Goal: Transaction & Acquisition: Purchase product/service

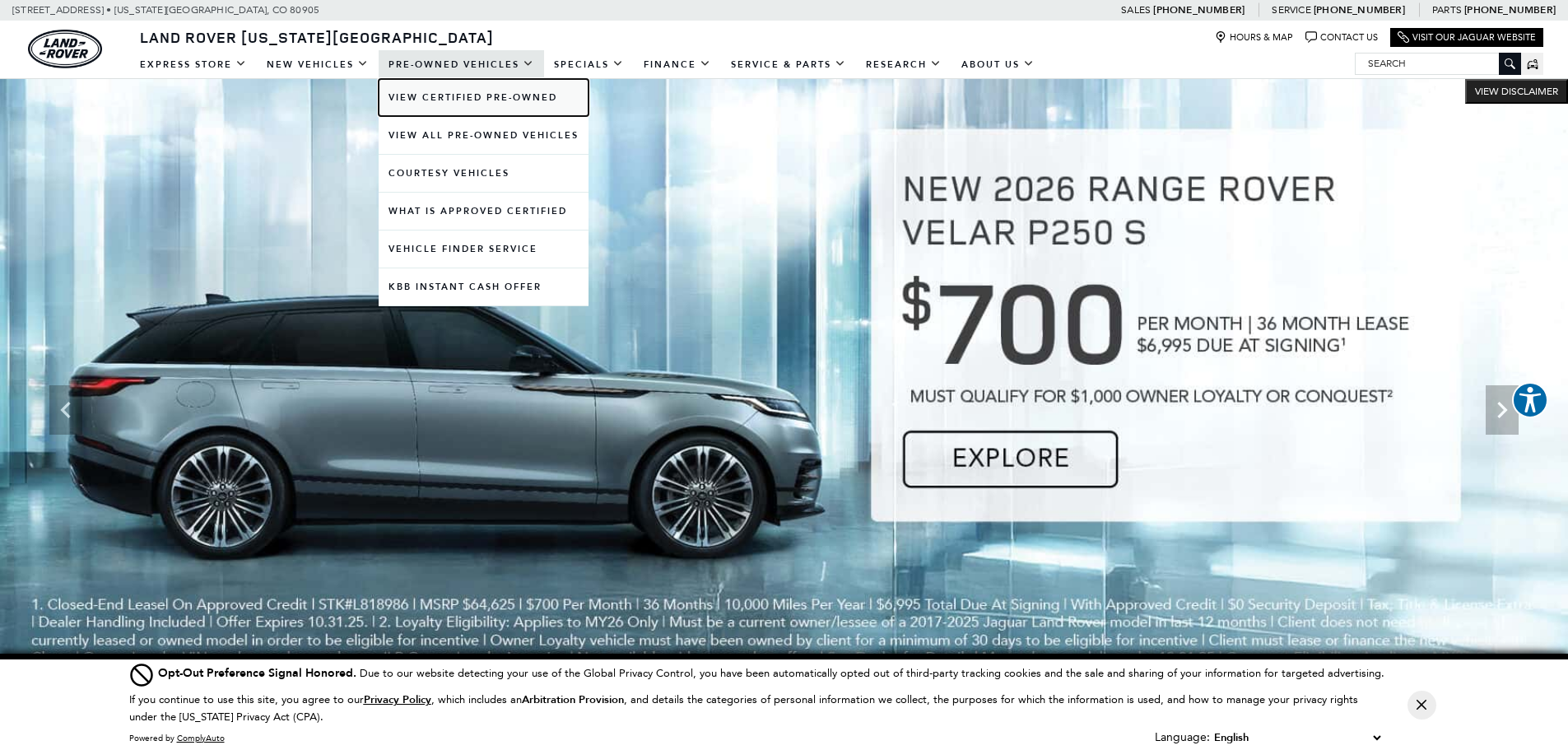
click at [459, 100] on link "View Certified Pre-Owned" at bounding box center [483, 98] width 210 height 37
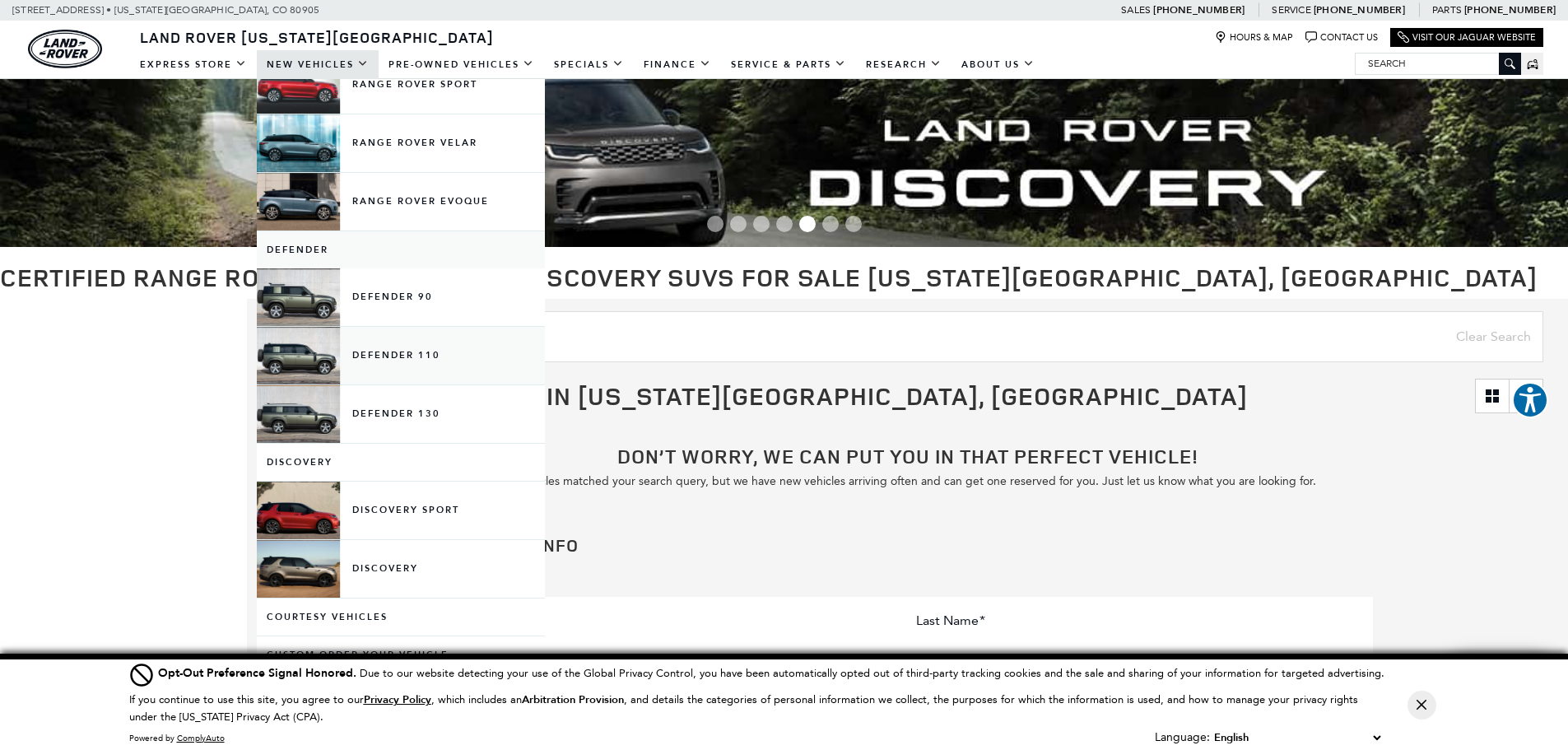
scroll to position [165, 0]
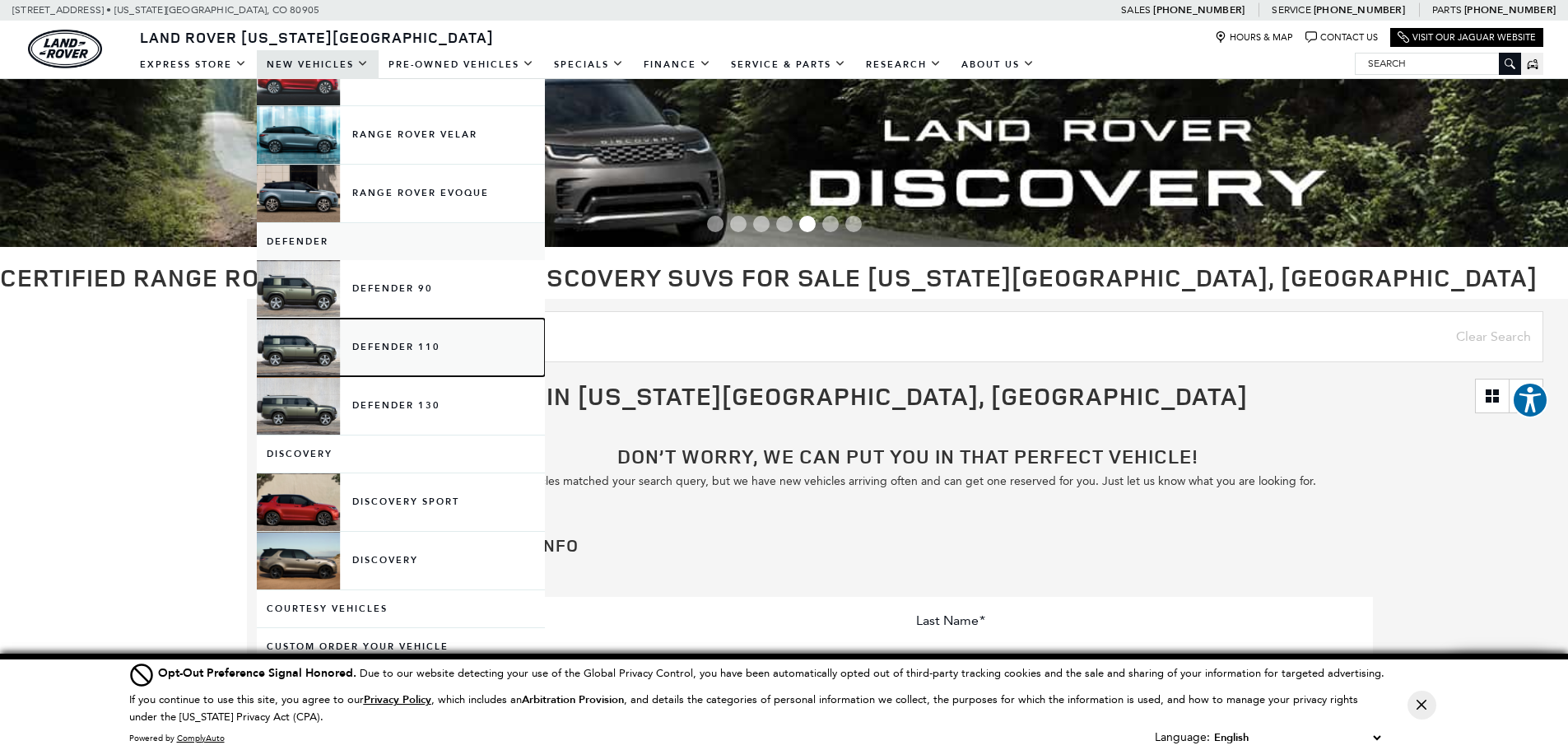
click at [371, 348] on link "Defender 110" at bounding box center [401, 348] width 288 height 57
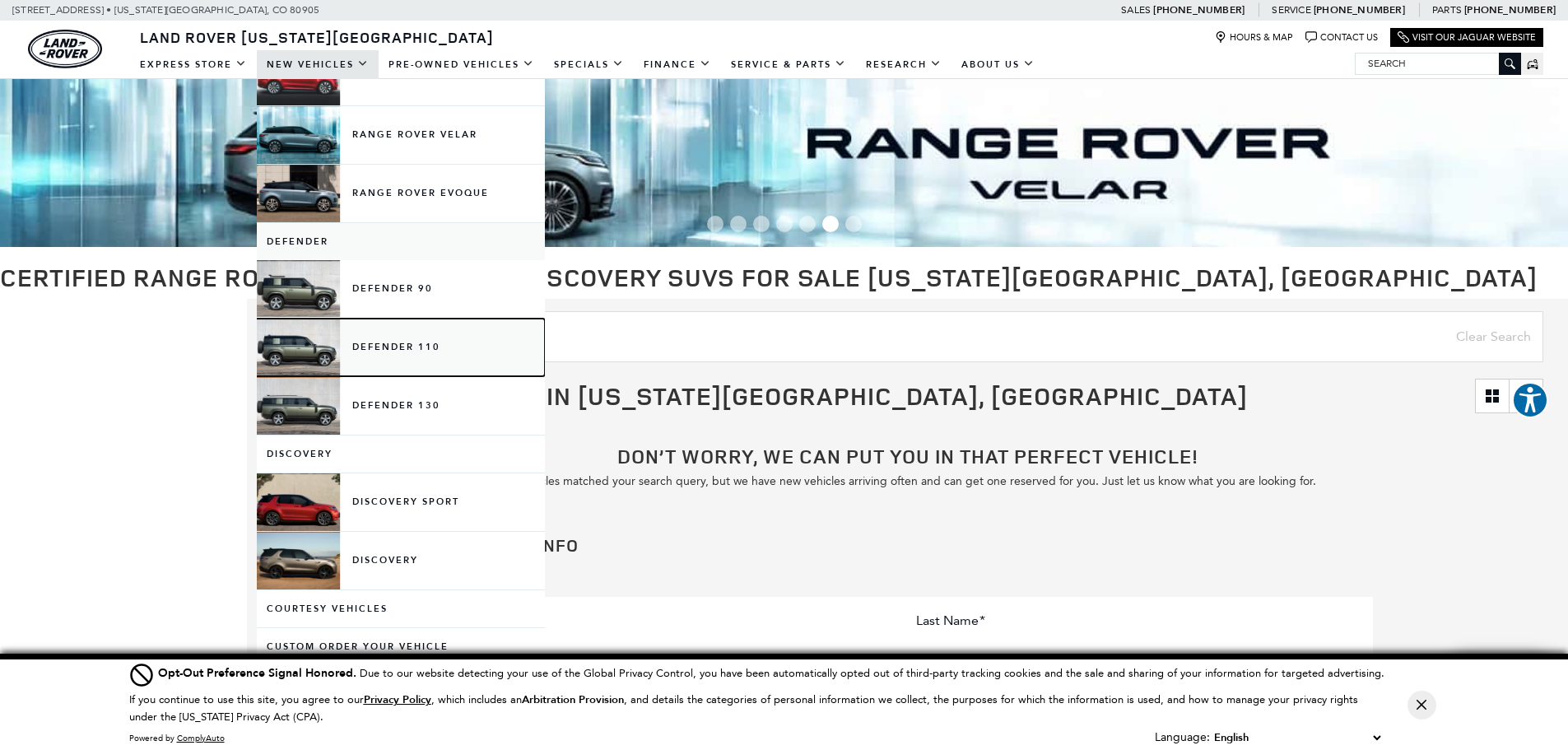
click at [313, 353] on link "Defender 110" at bounding box center [401, 348] width 288 height 57
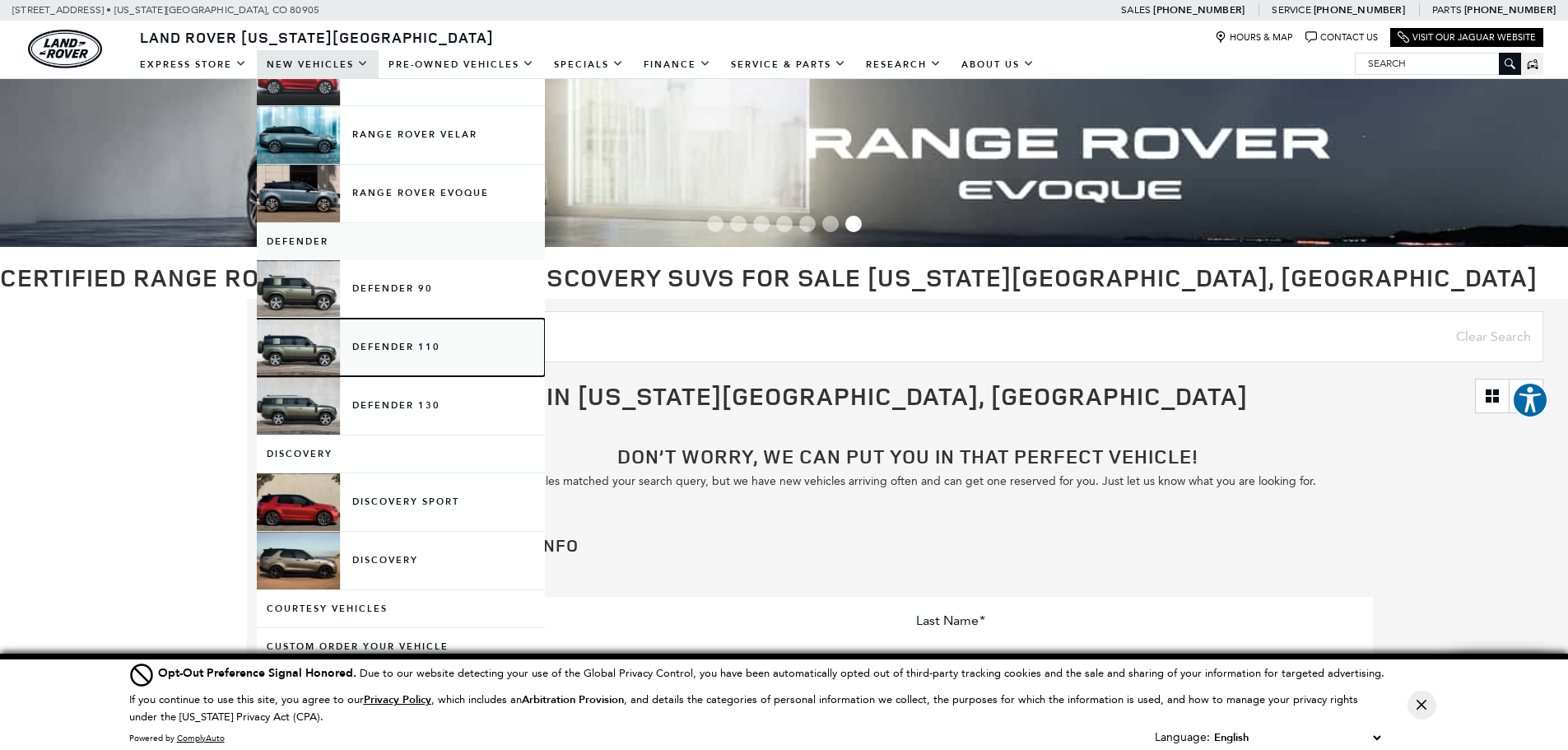
click at [388, 348] on link "Defender 110" at bounding box center [401, 348] width 288 height 57
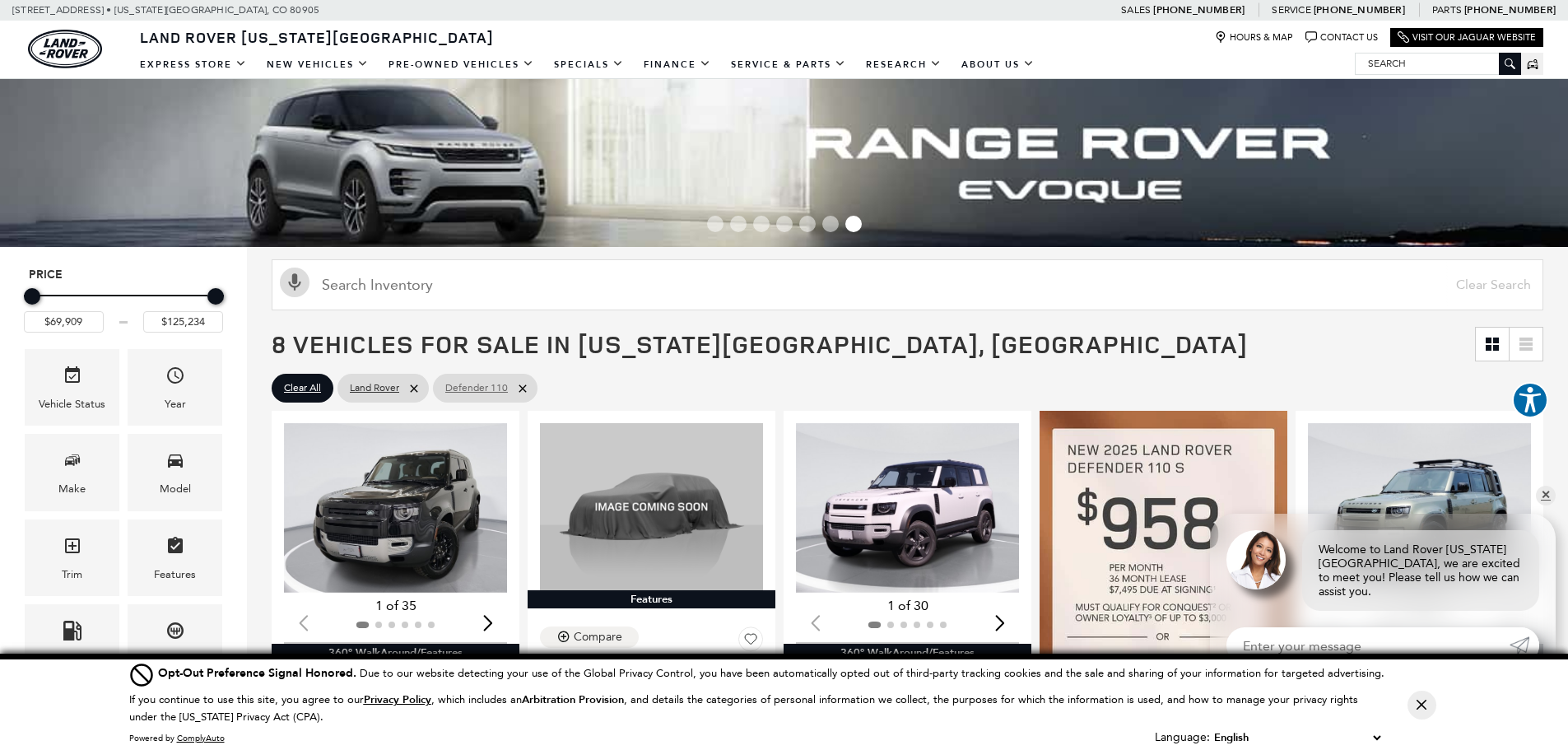
click at [527, 393] on icon at bounding box center [523, 389] width 13 height 13
type input "$57,460"
type input "$160,345"
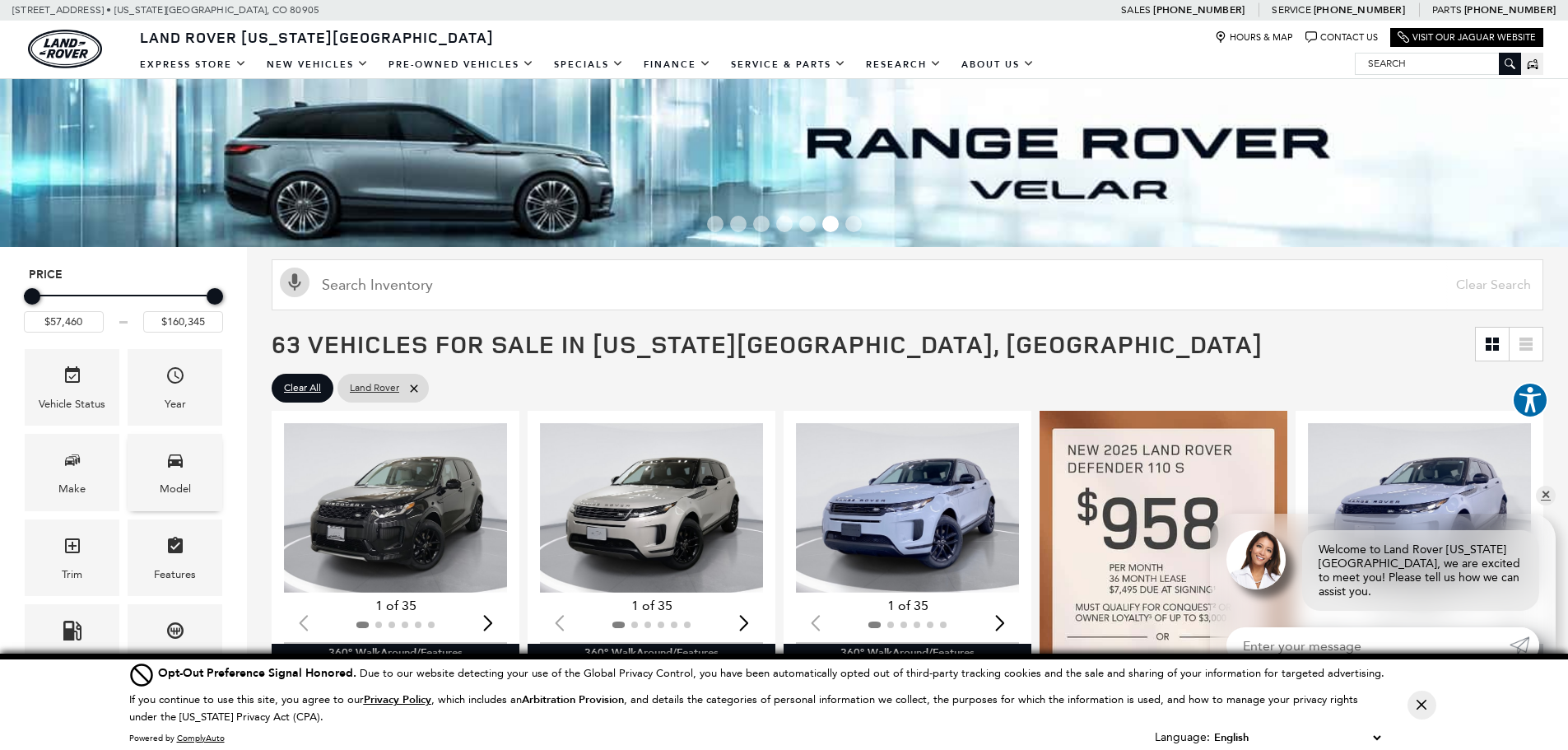
click at [191, 470] on div "Model" at bounding box center [174, 472] width 95 height 77
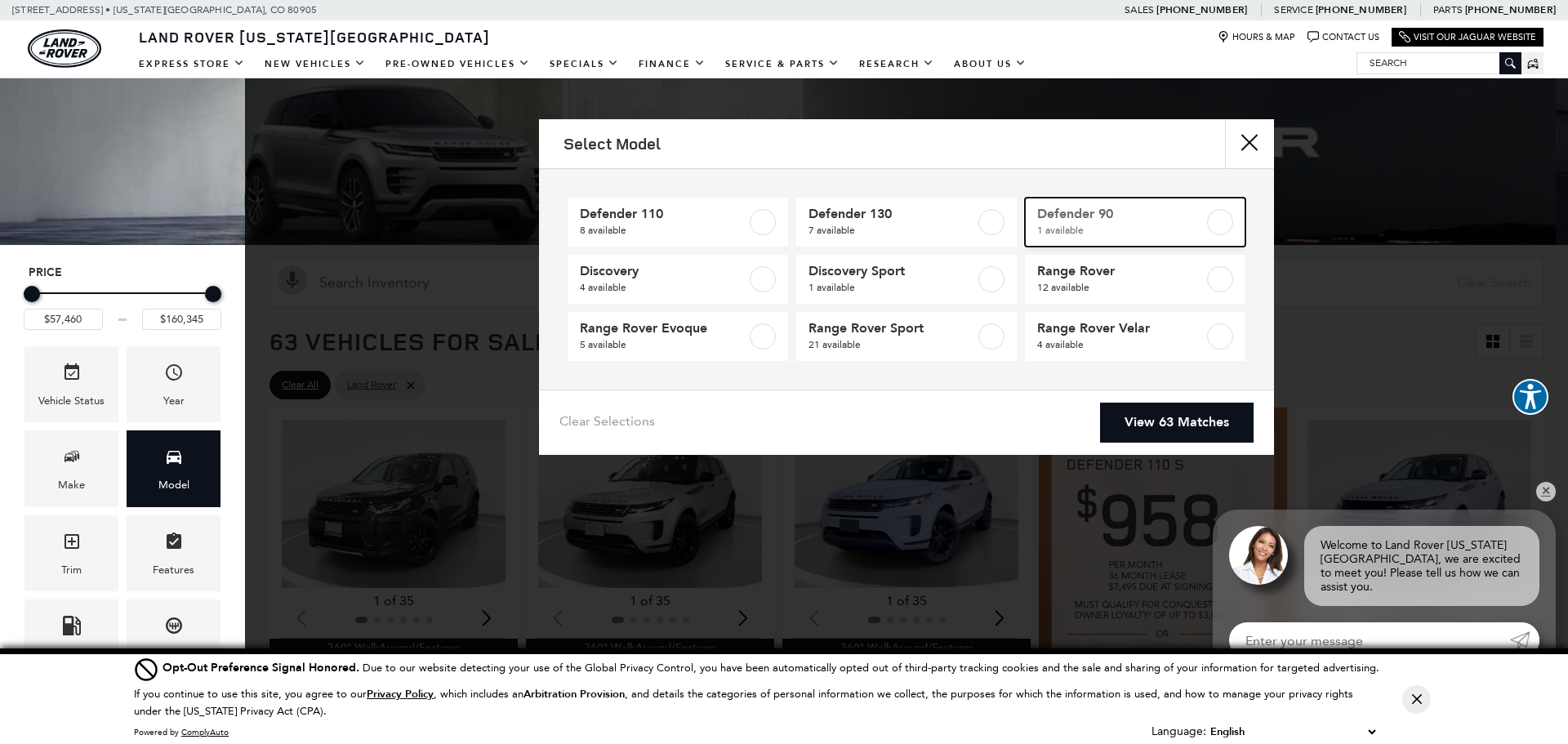
click at [1209, 221] on label at bounding box center [1220, 222] width 26 height 26
checkbox input "true"
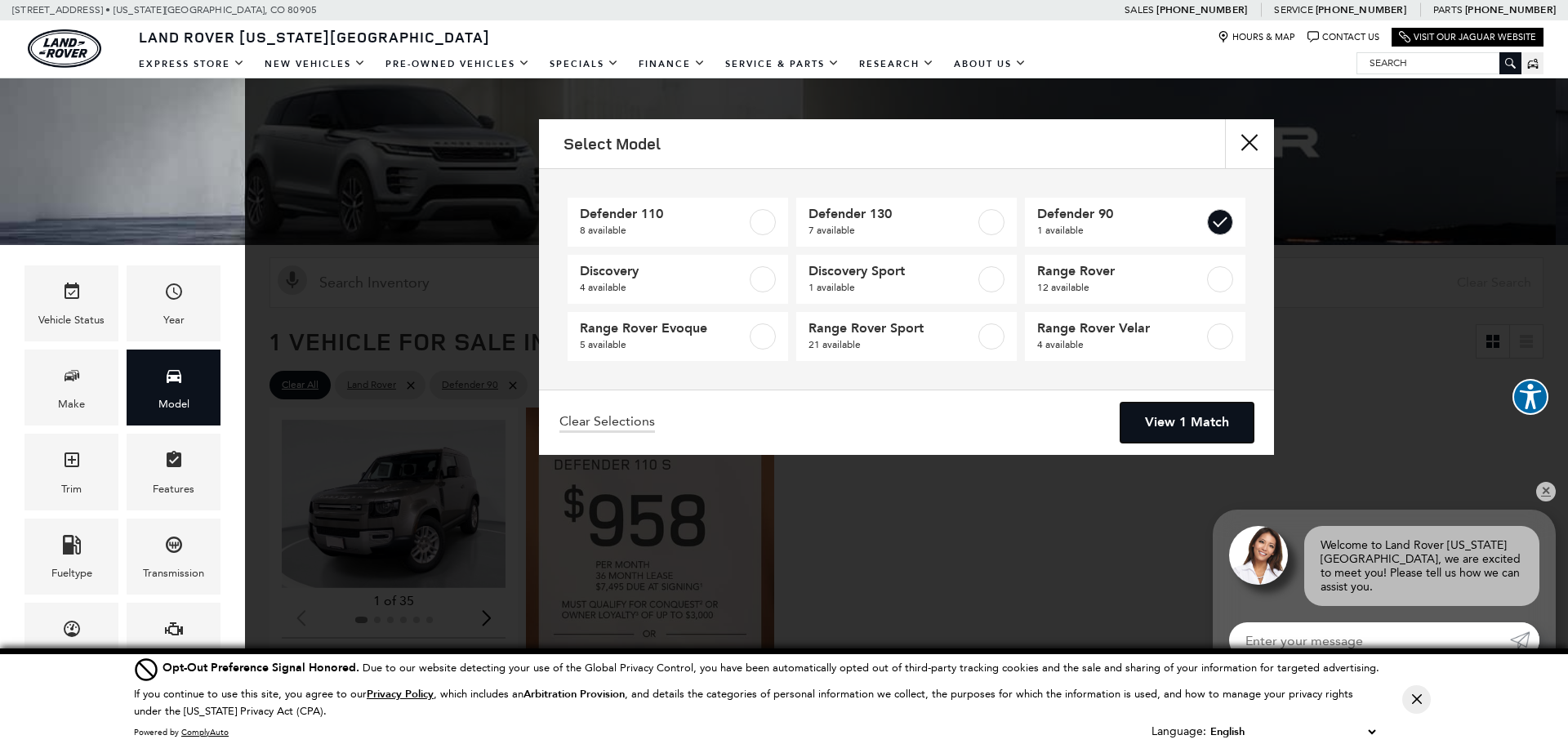
click at [1183, 424] on link "View 1 Match" at bounding box center [1187, 423] width 133 height 40
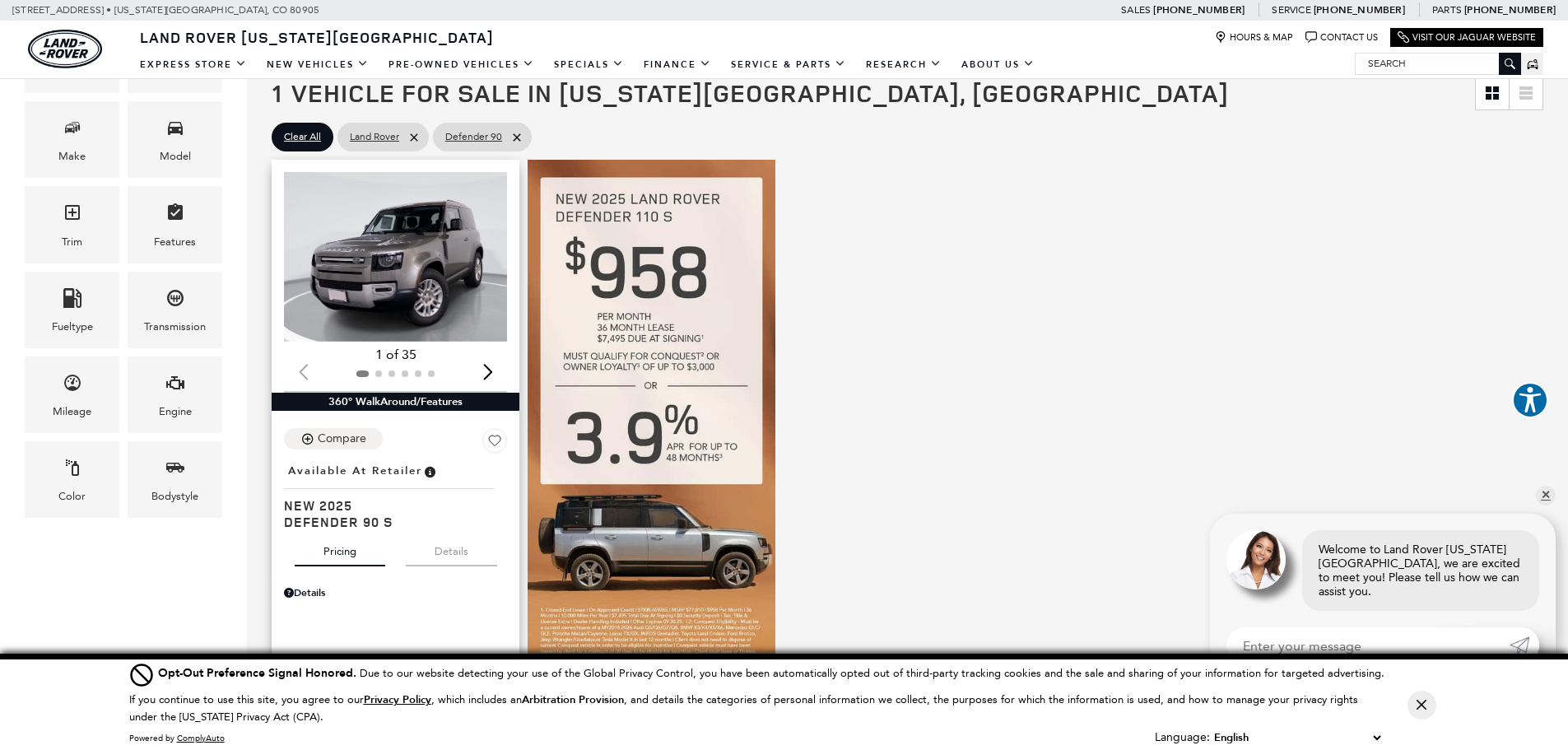
scroll to position [247, 0]
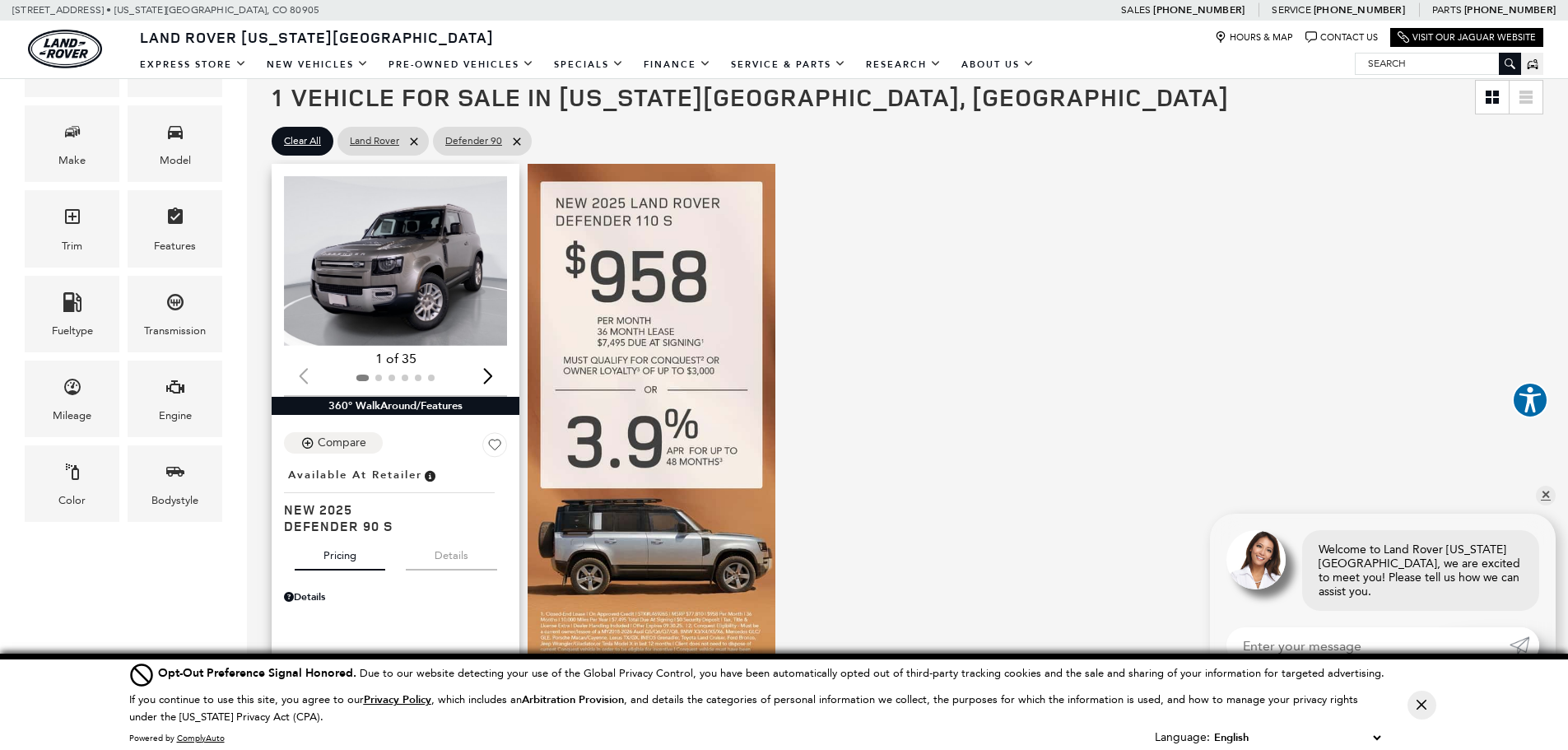
click at [418, 253] on img "1 / 2" at bounding box center [396, 260] width 226 height 170
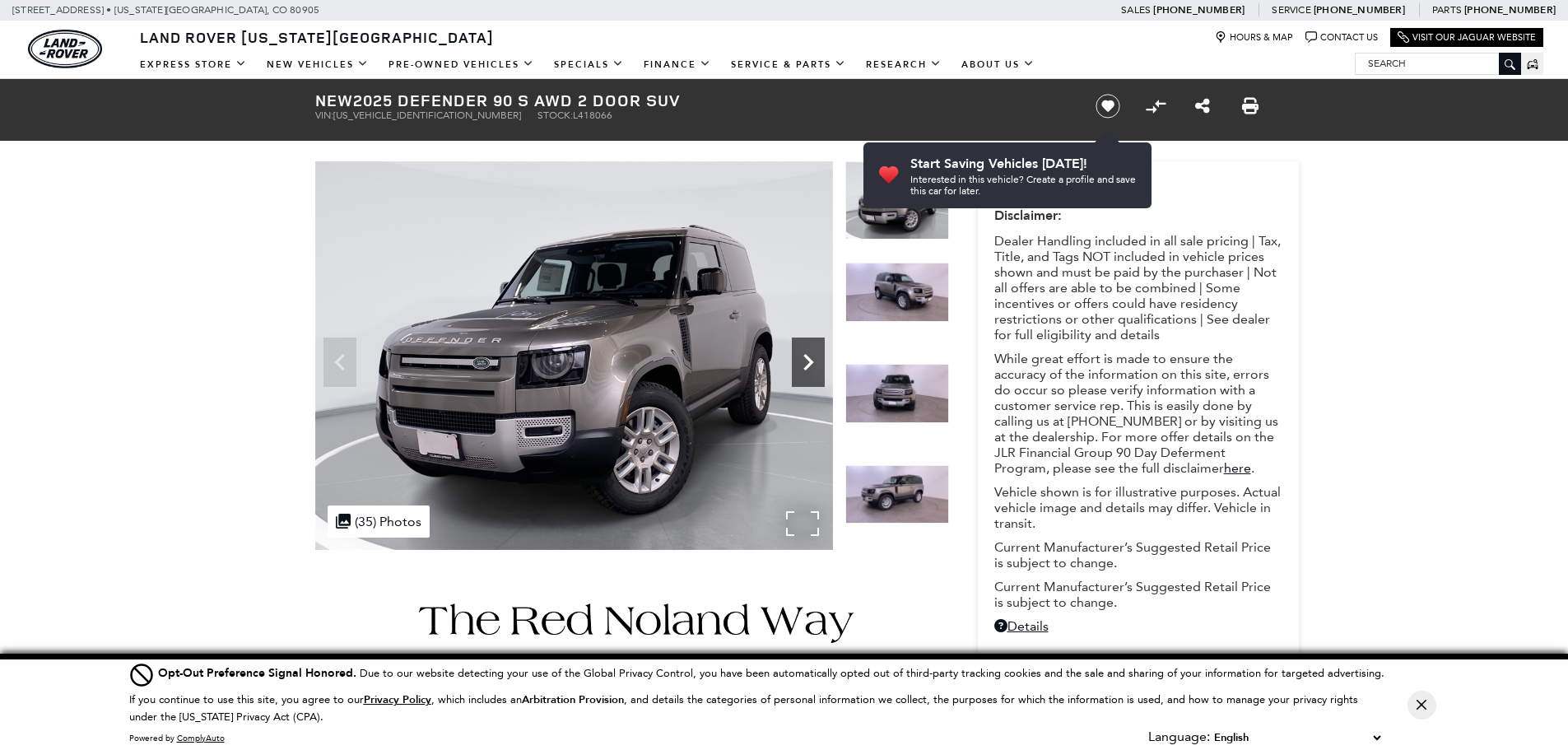
click at [811, 362] on icon "Next" at bounding box center [808, 361] width 10 height 17
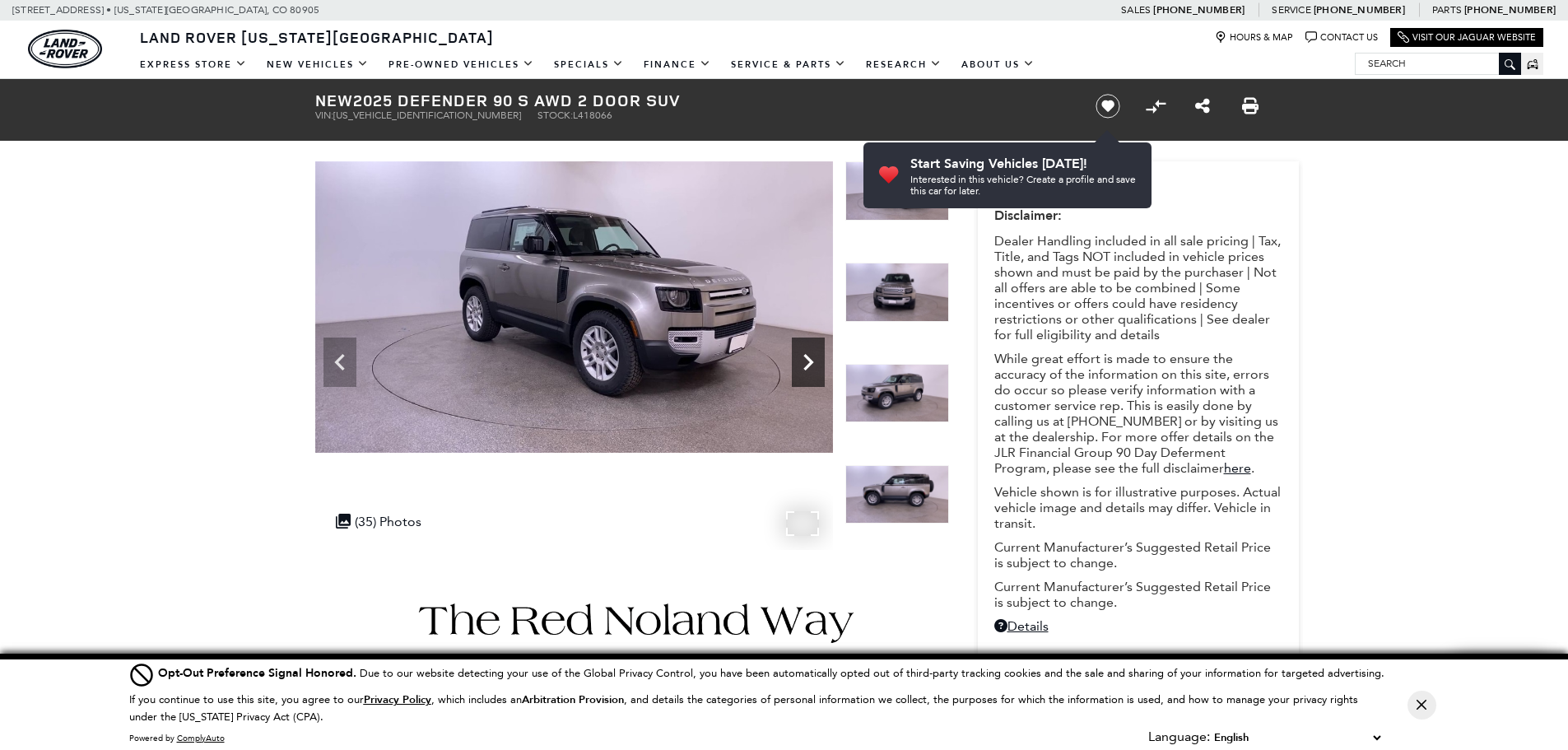
click at [811, 362] on icon "Next" at bounding box center [808, 361] width 10 height 17
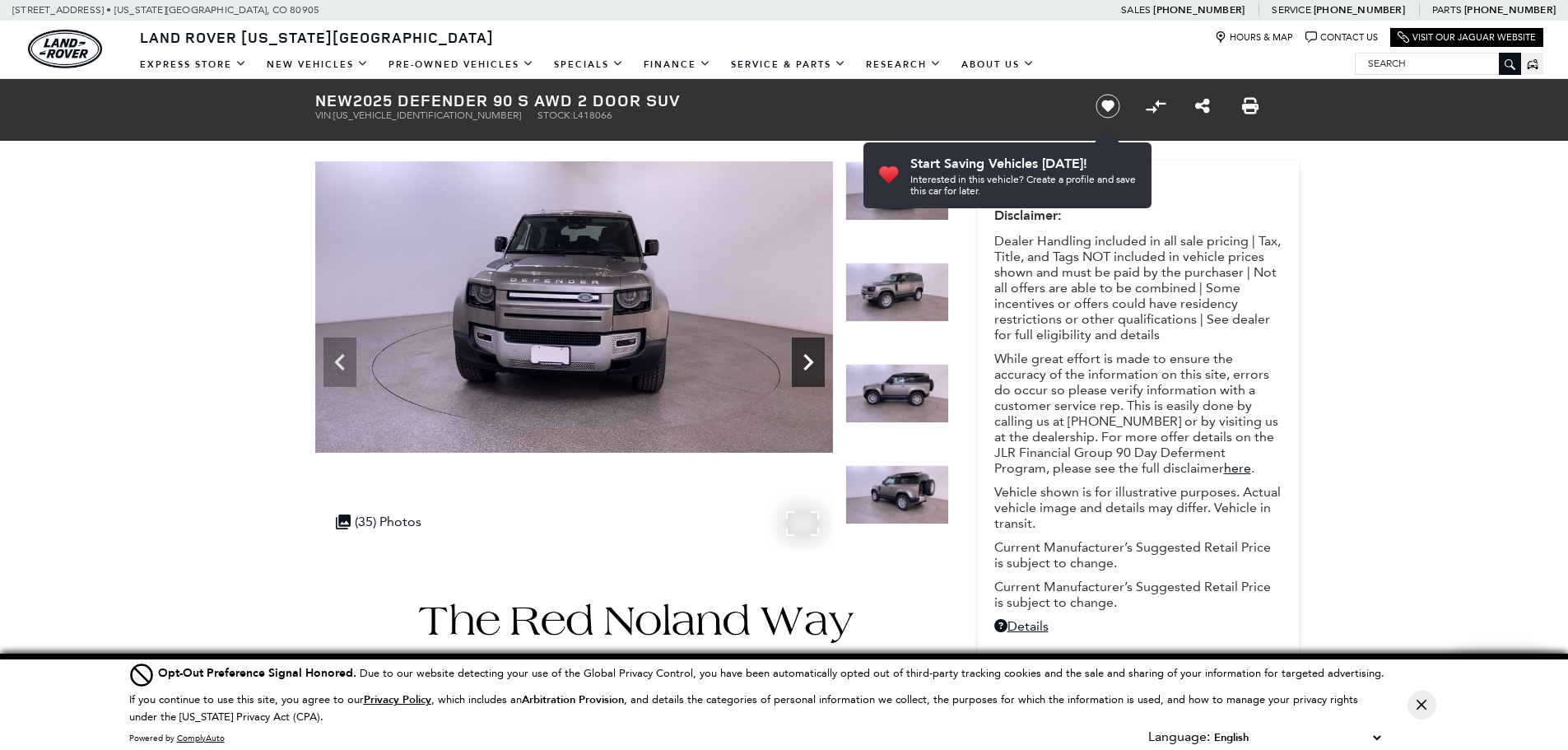
click at [811, 362] on icon "Next" at bounding box center [808, 361] width 10 height 17
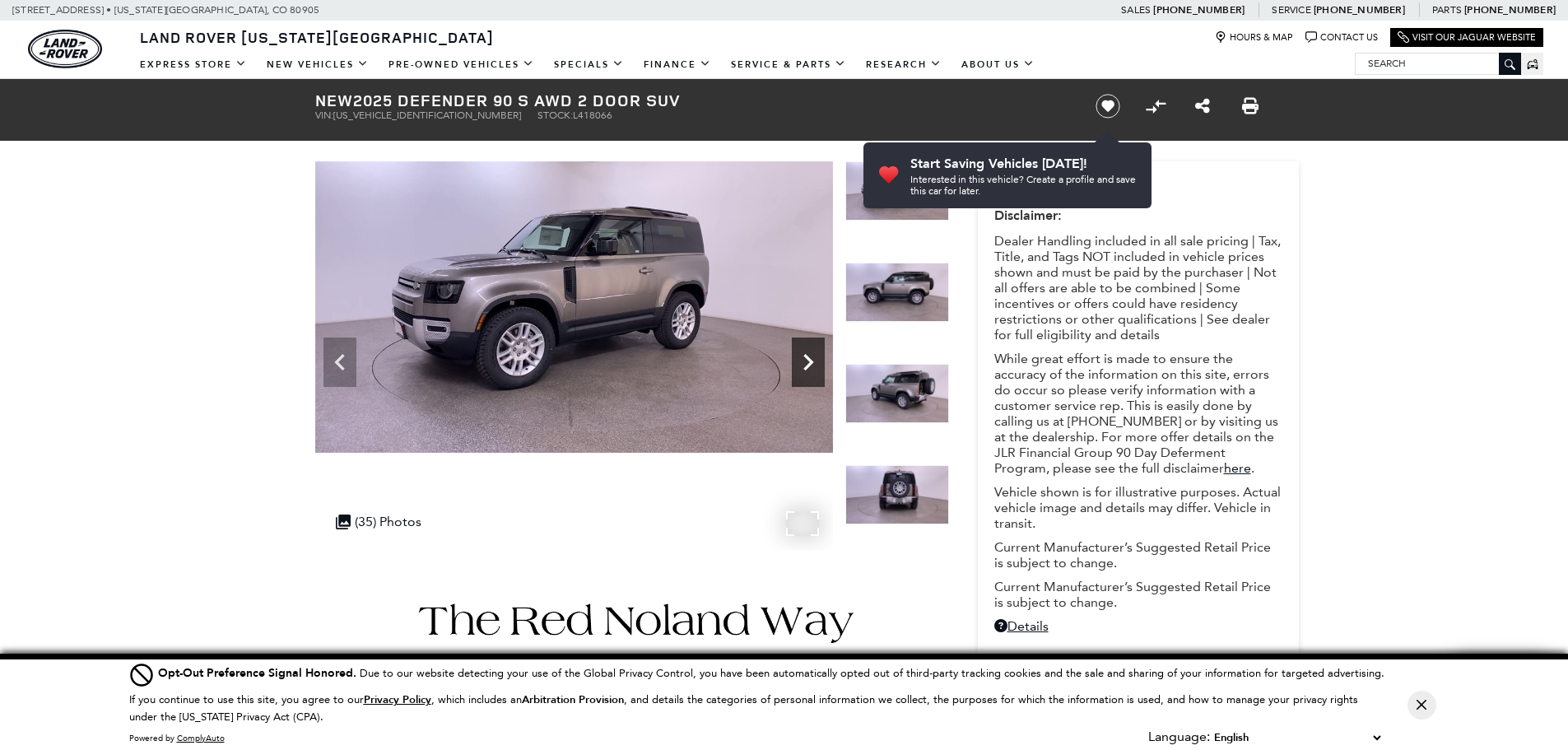
click at [811, 362] on icon "Next" at bounding box center [808, 361] width 10 height 17
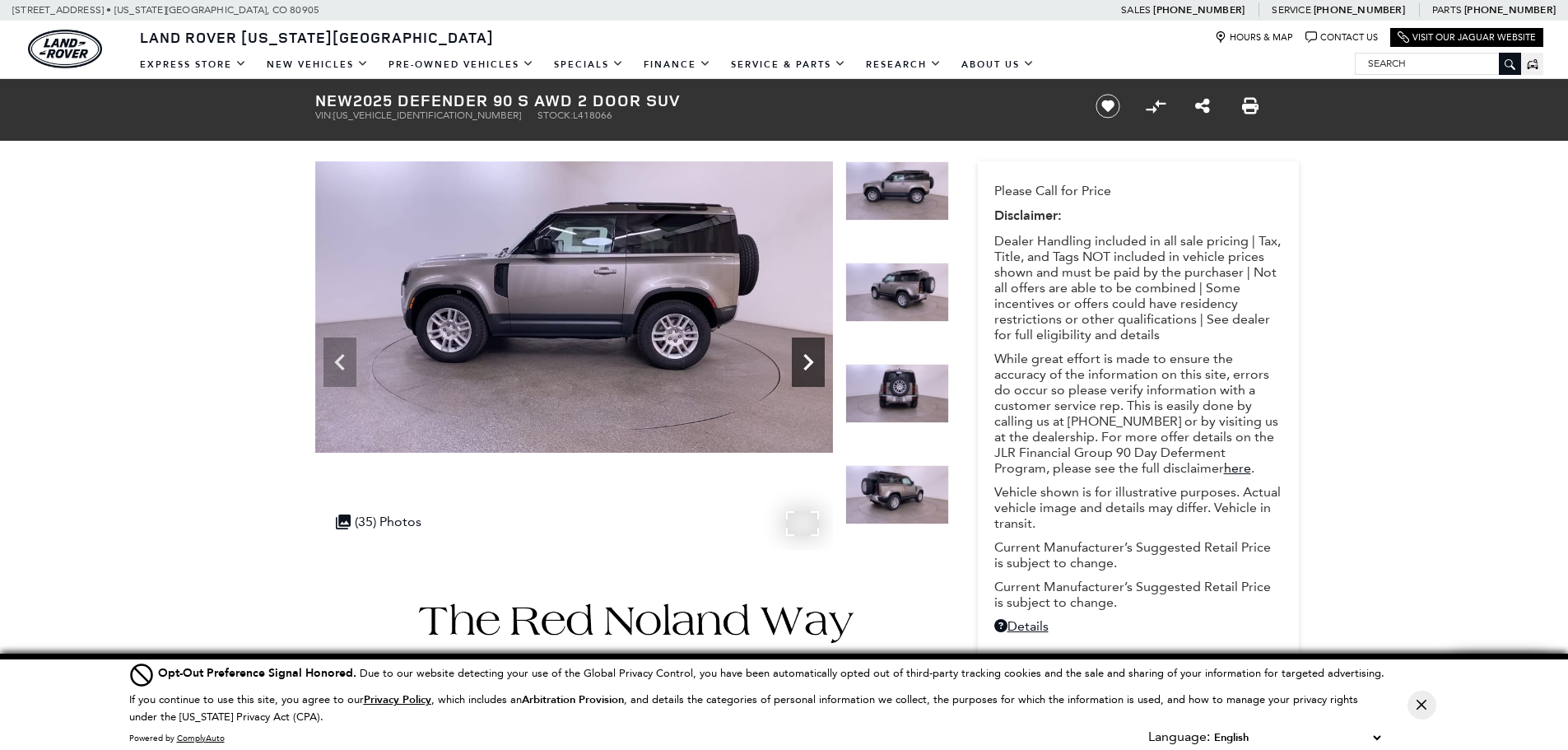
click at [811, 362] on icon "Next" at bounding box center [808, 361] width 10 height 17
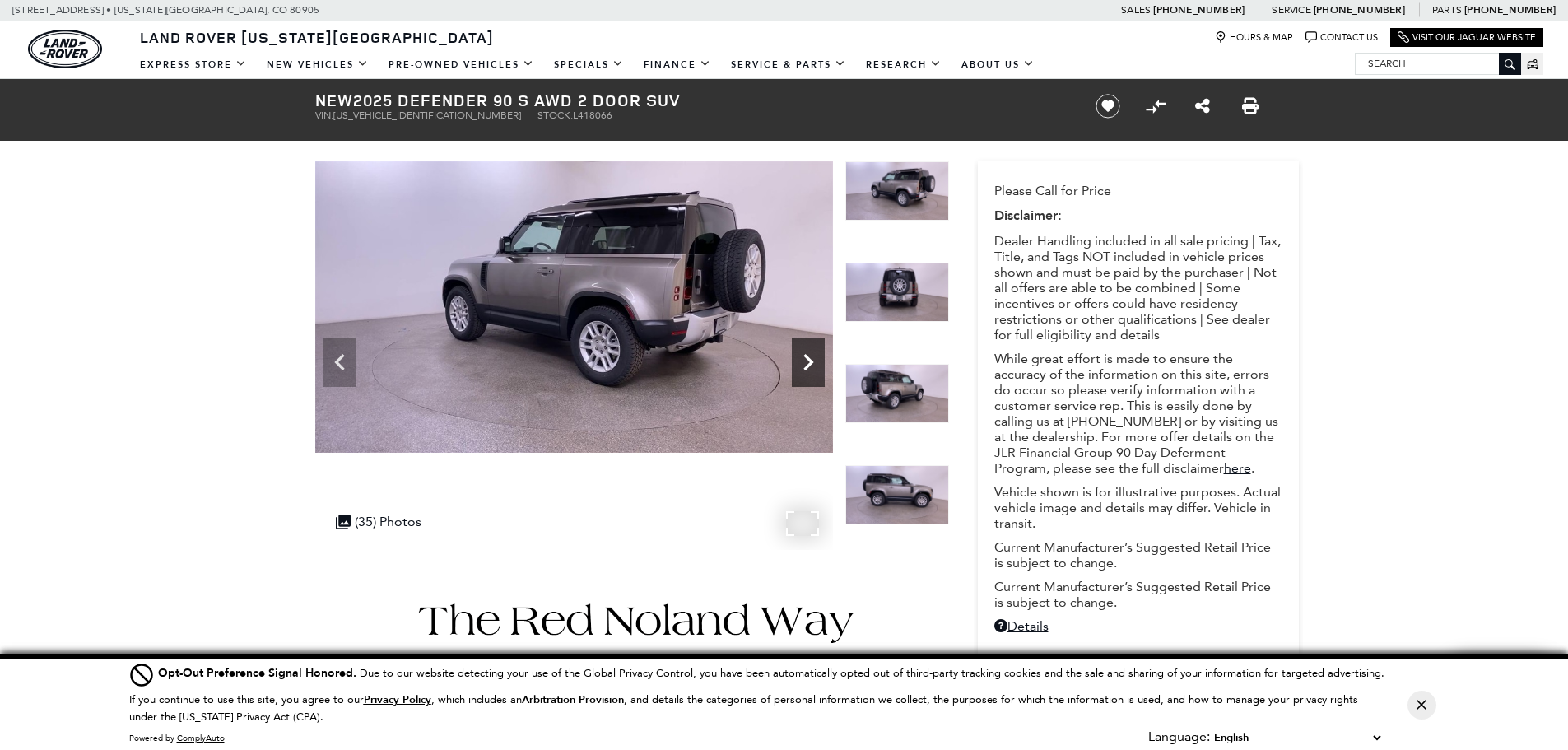
click at [811, 362] on icon "Next" at bounding box center [808, 361] width 10 height 17
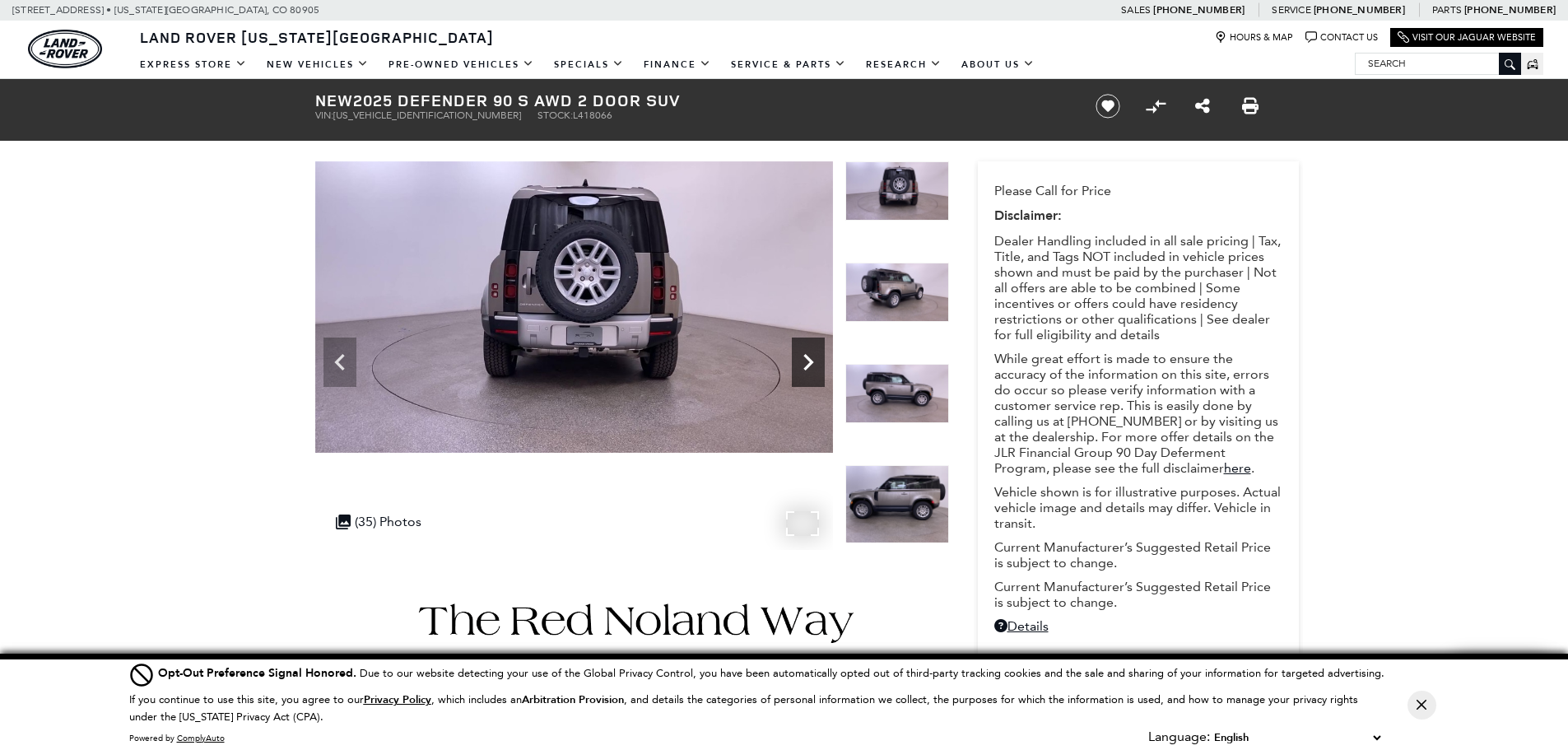
click at [811, 362] on icon "Next" at bounding box center [808, 361] width 10 height 17
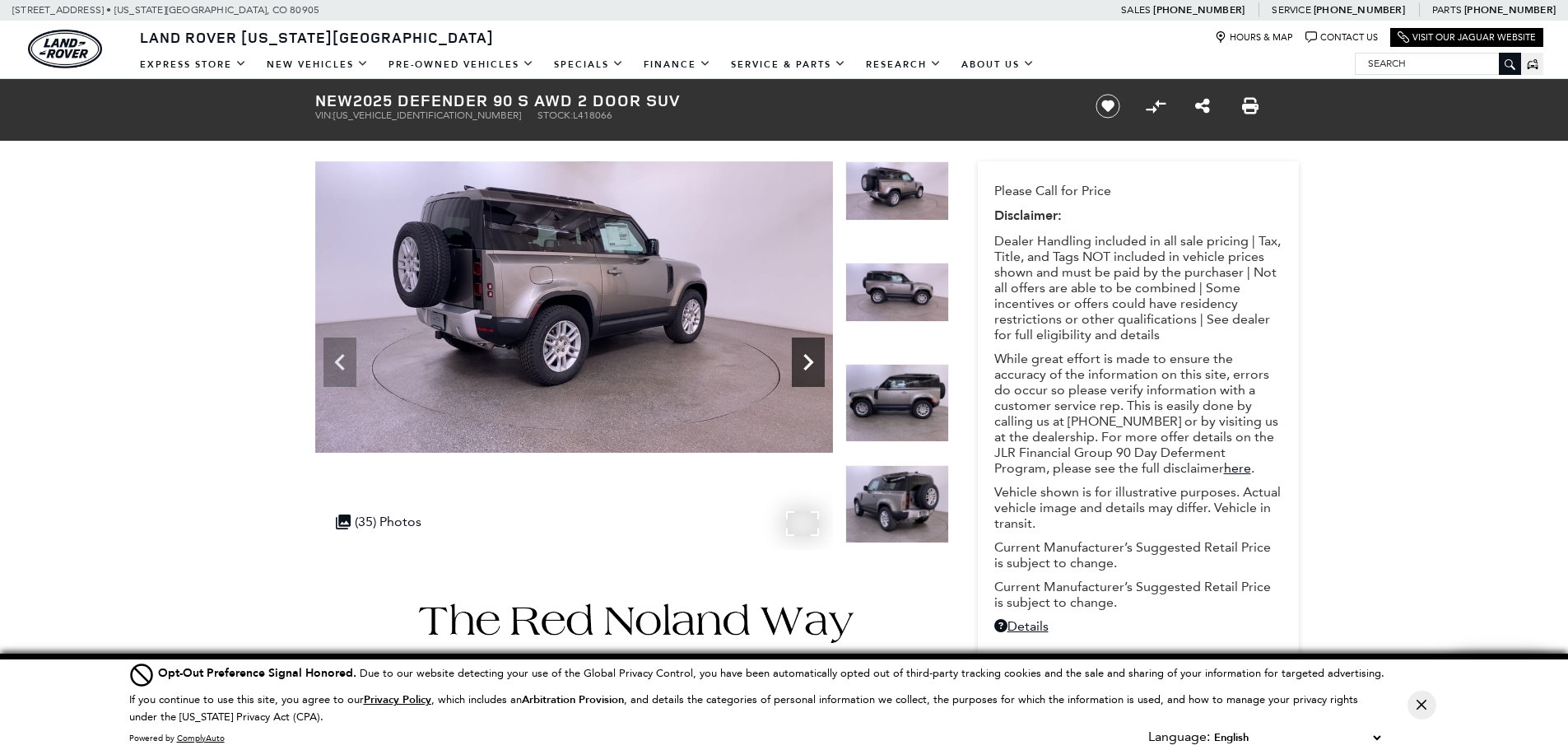
click at [811, 362] on icon "Next" at bounding box center [808, 361] width 10 height 17
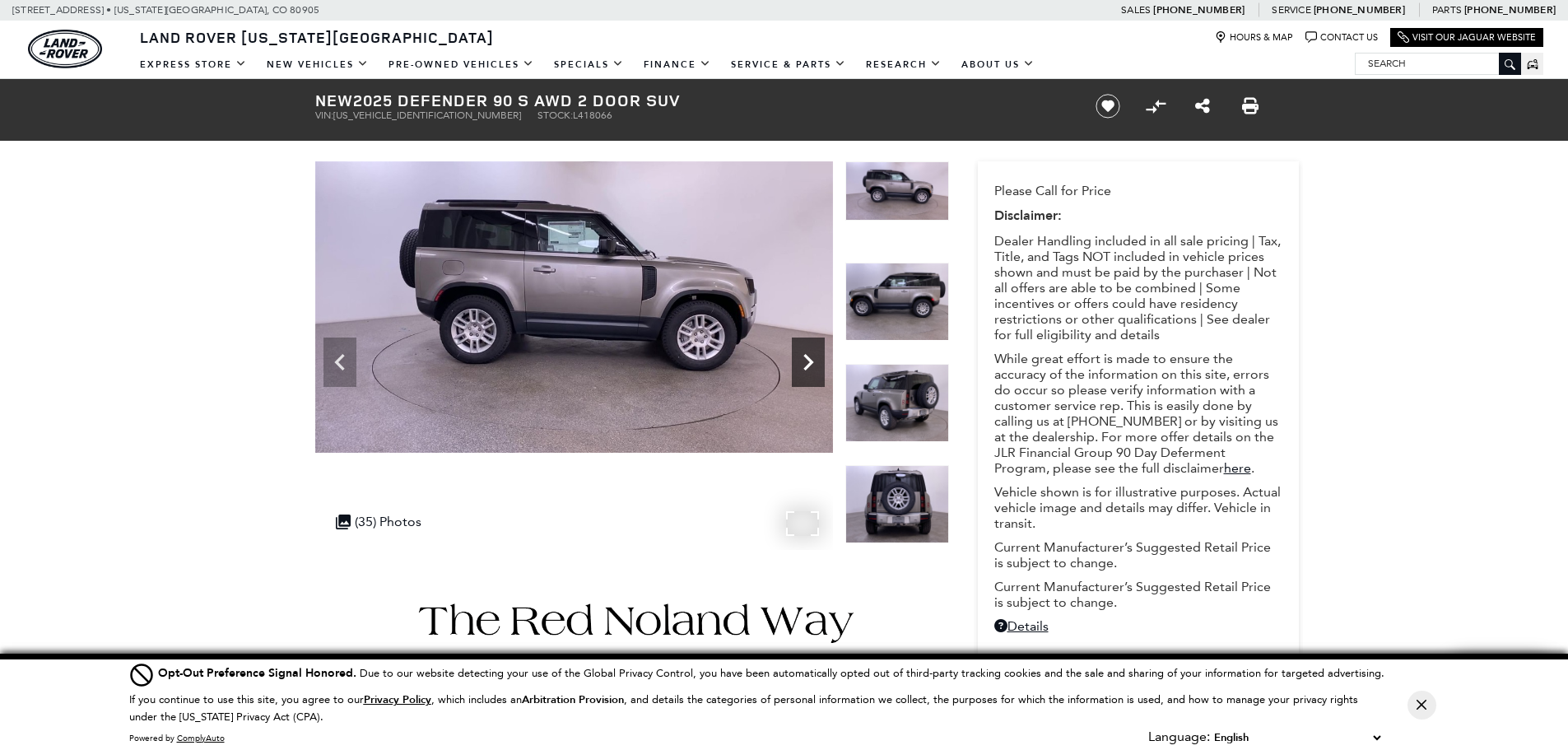
click at [811, 362] on icon "Next" at bounding box center [808, 361] width 10 height 17
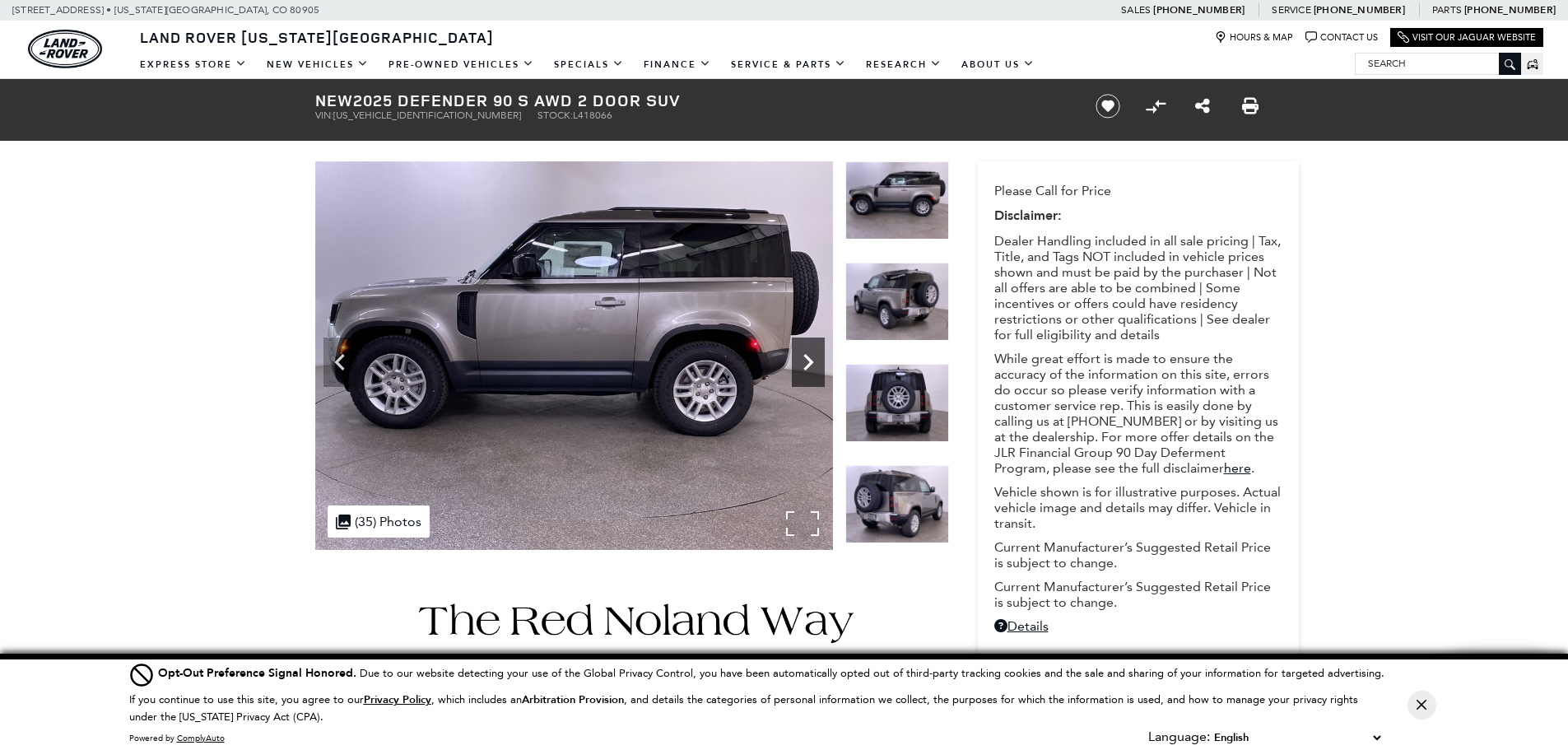
click at [811, 362] on icon "Next" at bounding box center [808, 361] width 10 height 17
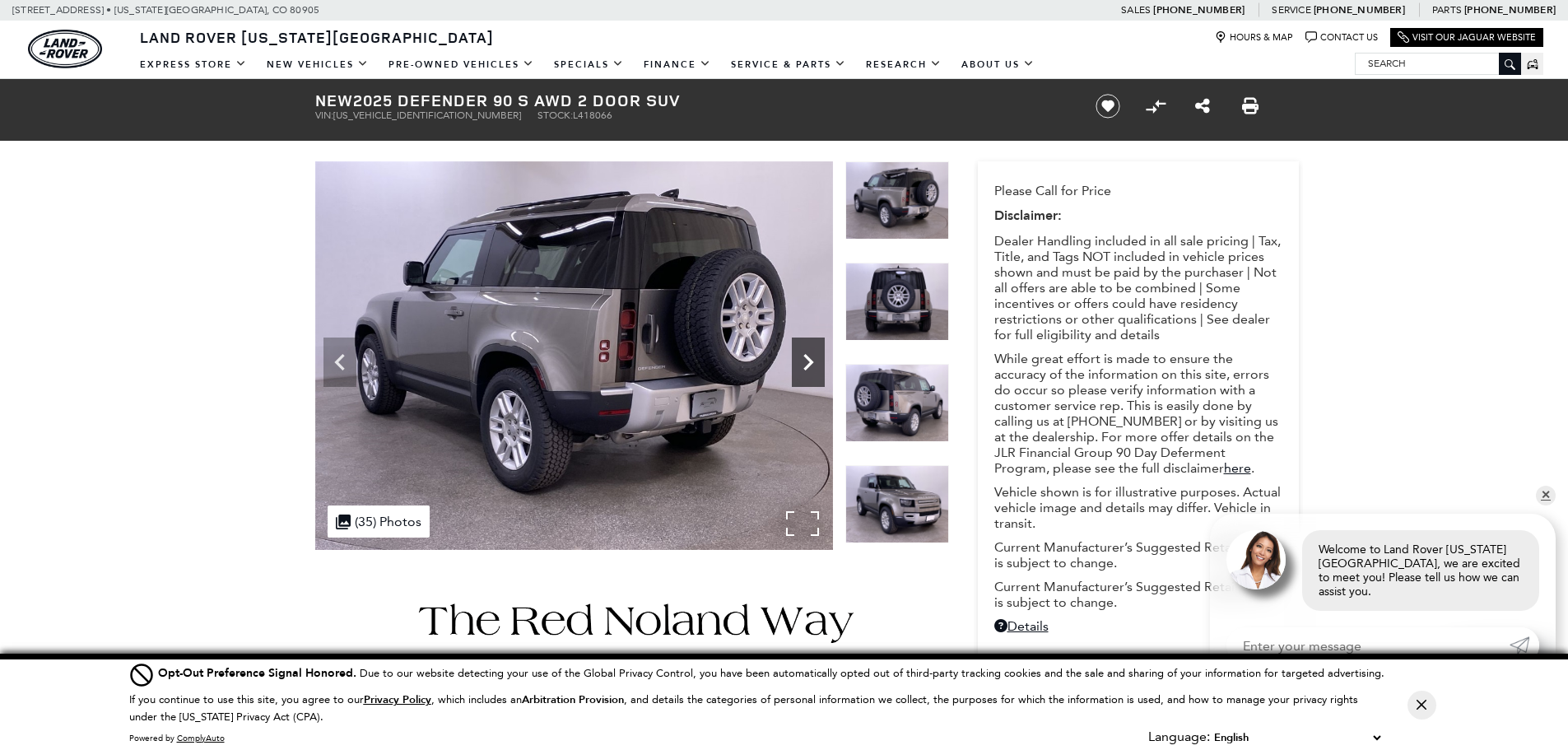
click at [811, 362] on icon "Next" at bounding box center [808, 361] width 10 height 17
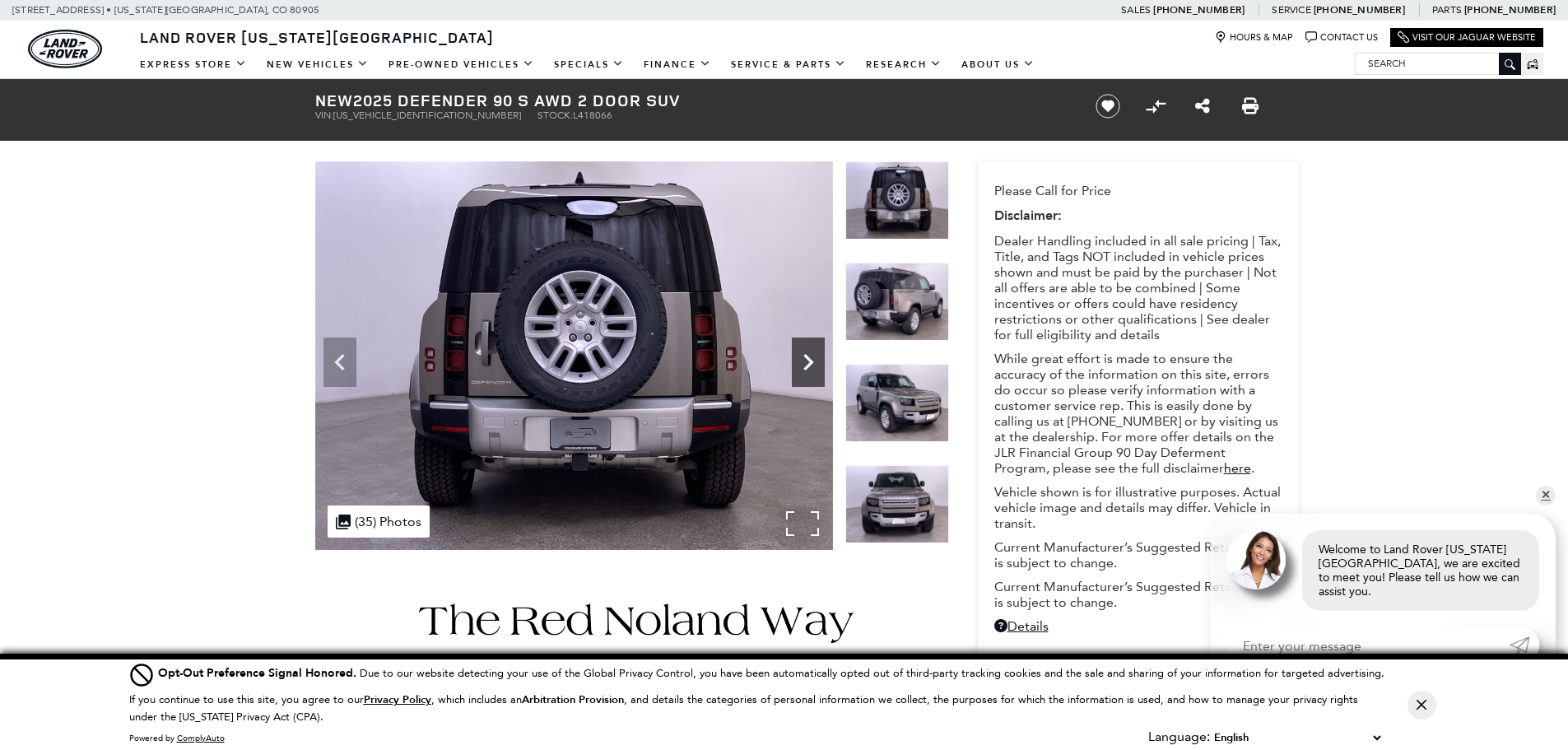
click at [811, 362] on icon "Next" at bounding box center [808, 361] width 10 height 17
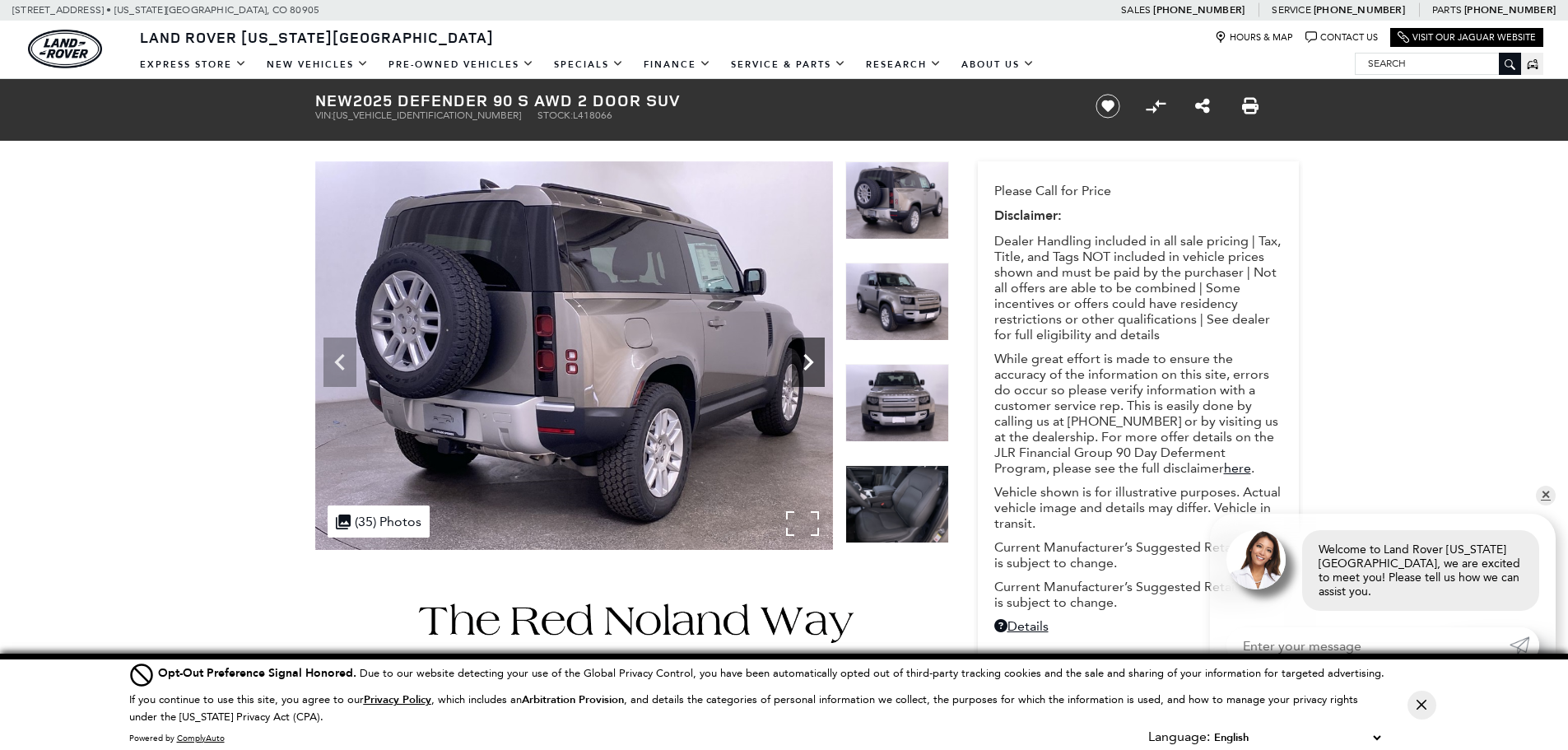
click at [811, 362] on icon "Next" at bounding box center [808, 361] width 10 height 17
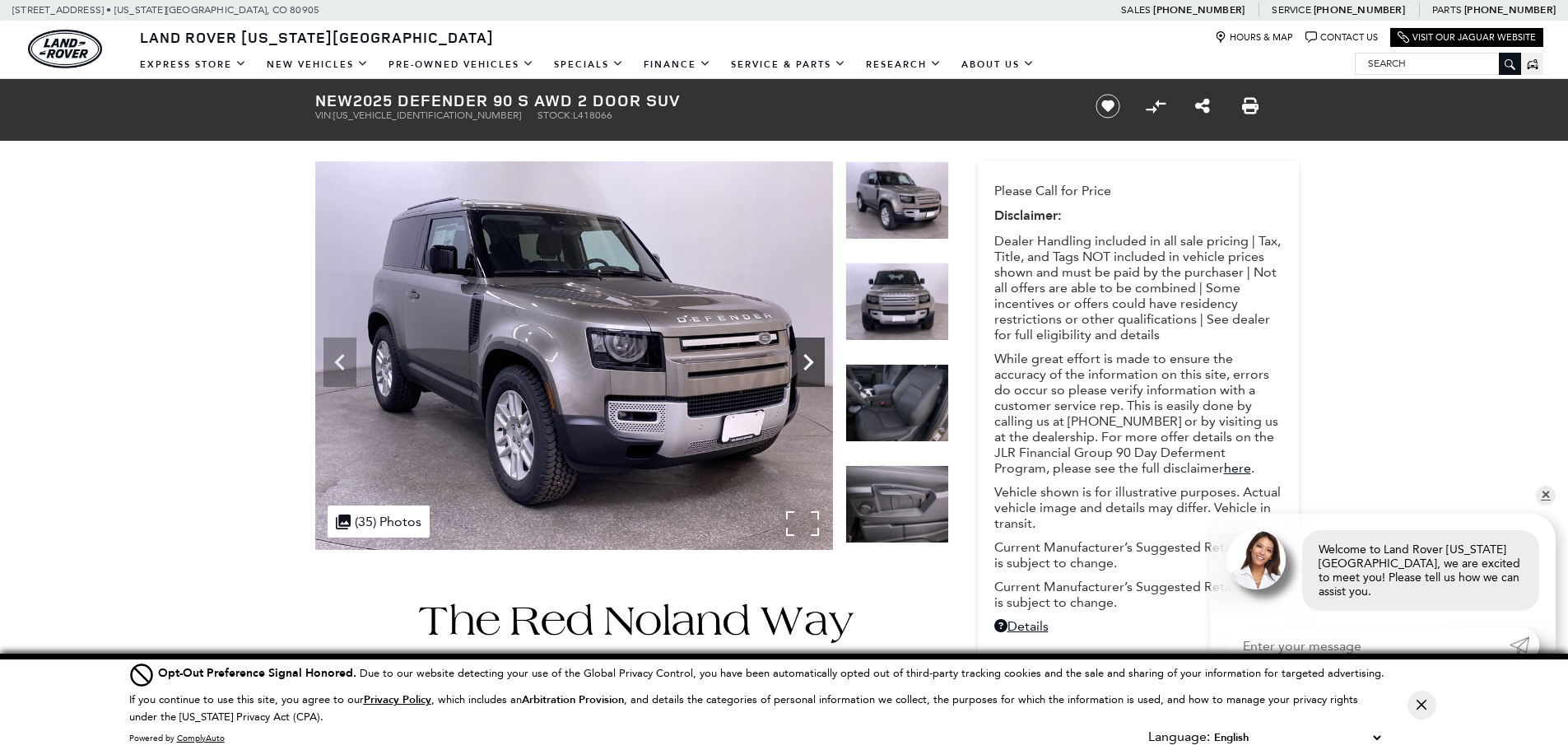
click at [811, 362] on icon "Next" at bounding box center [808, 361] width 10 height 17
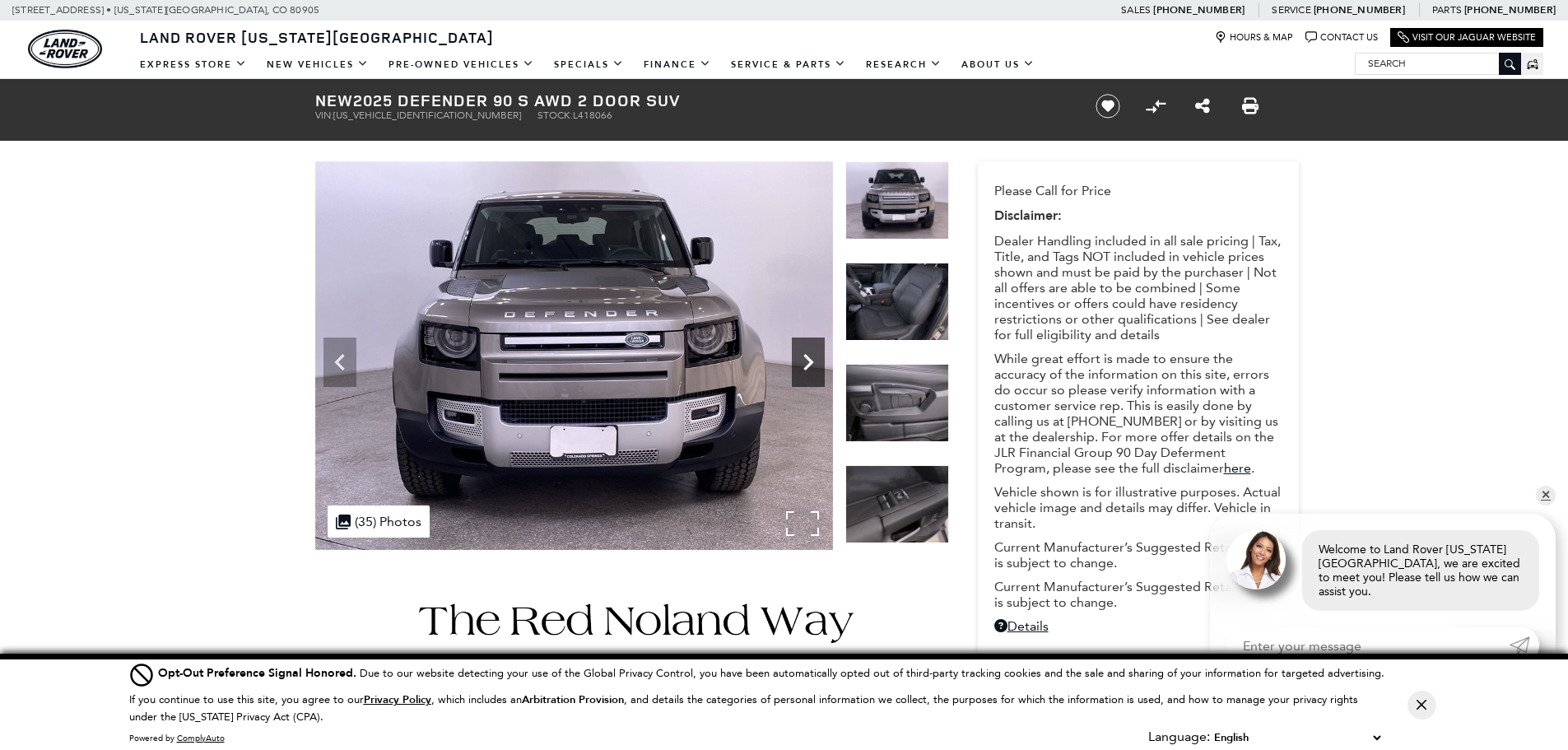
click at [811, 362] on icon "Next" at bounding box center [808, 361] width 10 height 17
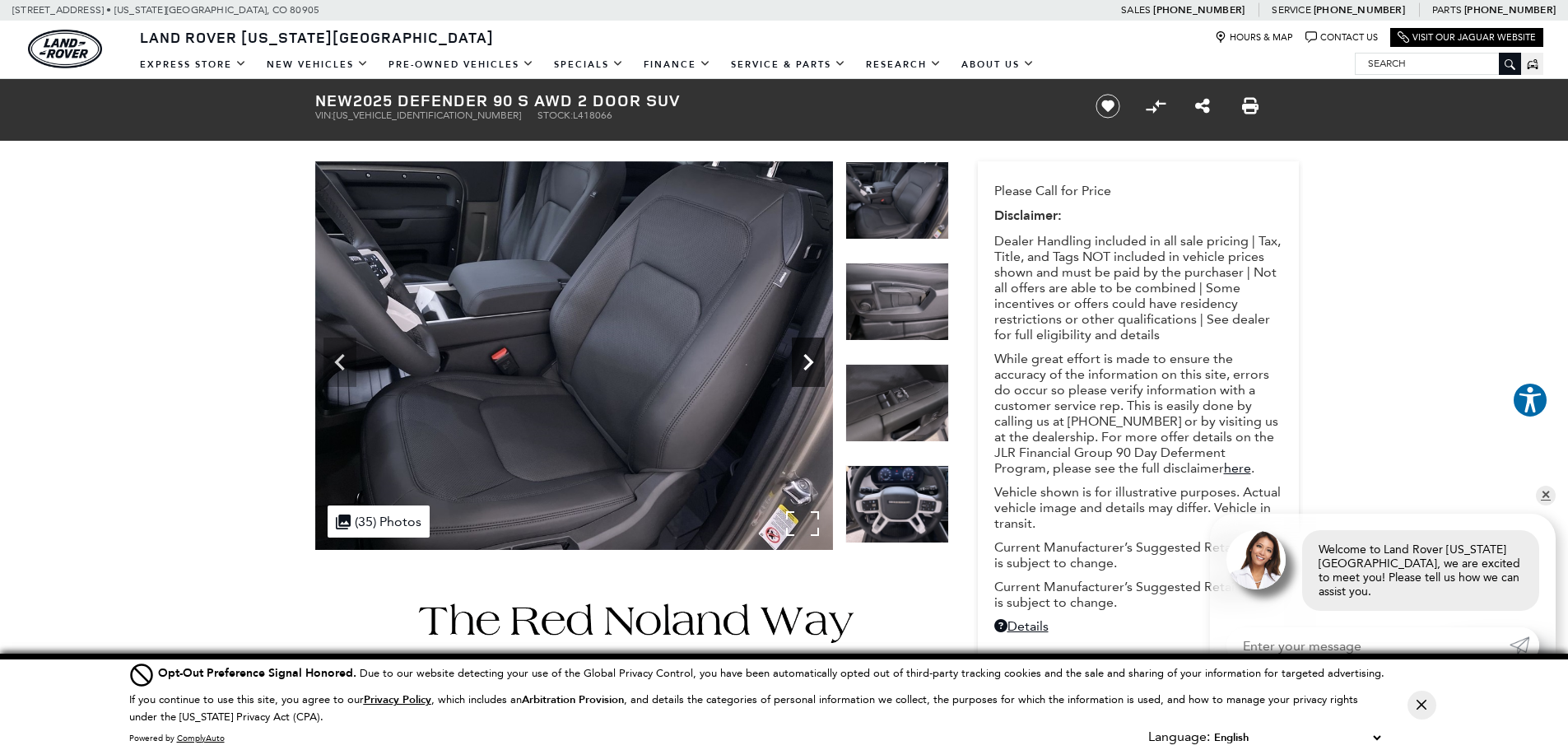
click at [810, 362] on icon "Next" at bounding box center [808, 361] width 10 height 17
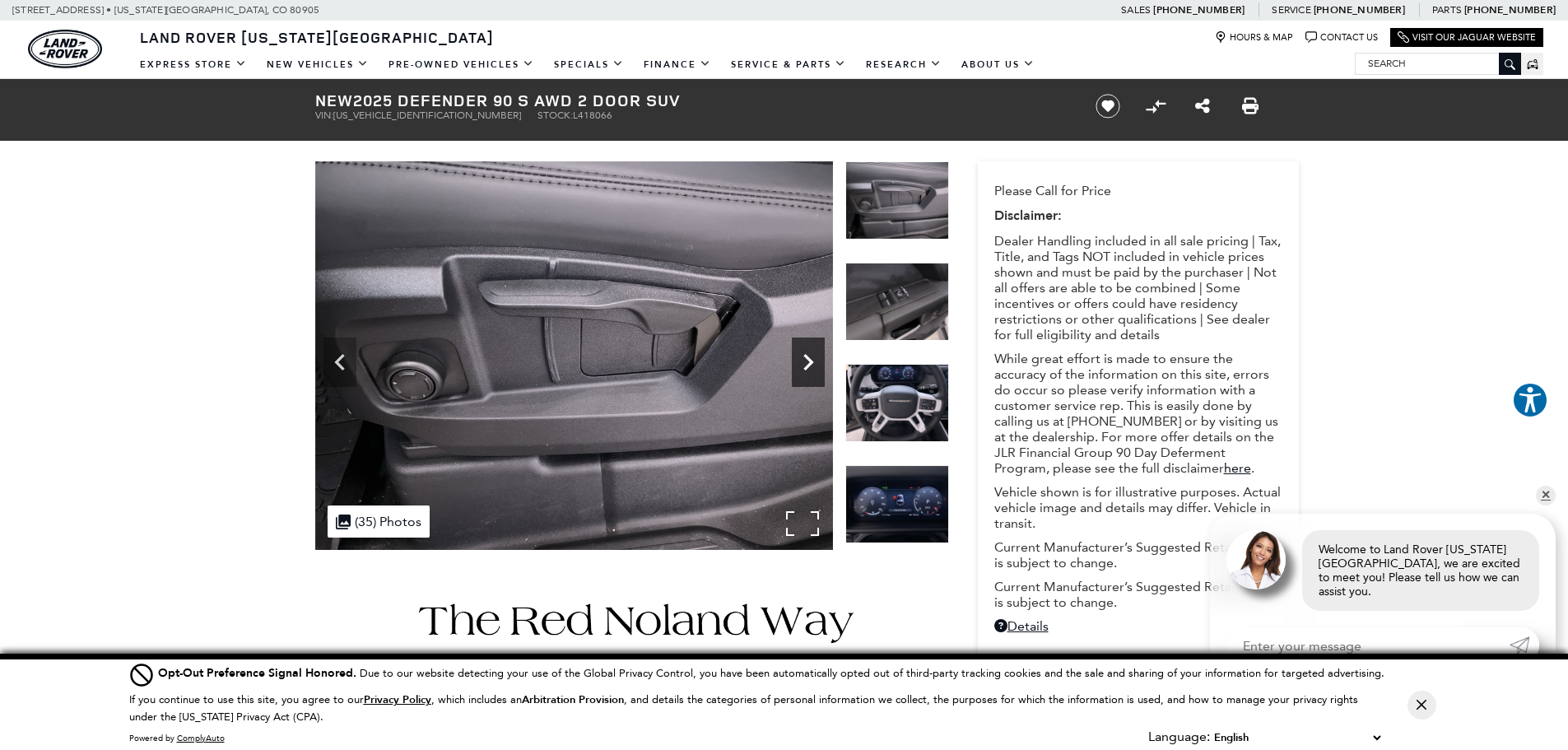
click at [810, 362] on icon "Next" at bounding box center [808, 361] width 10 height 17
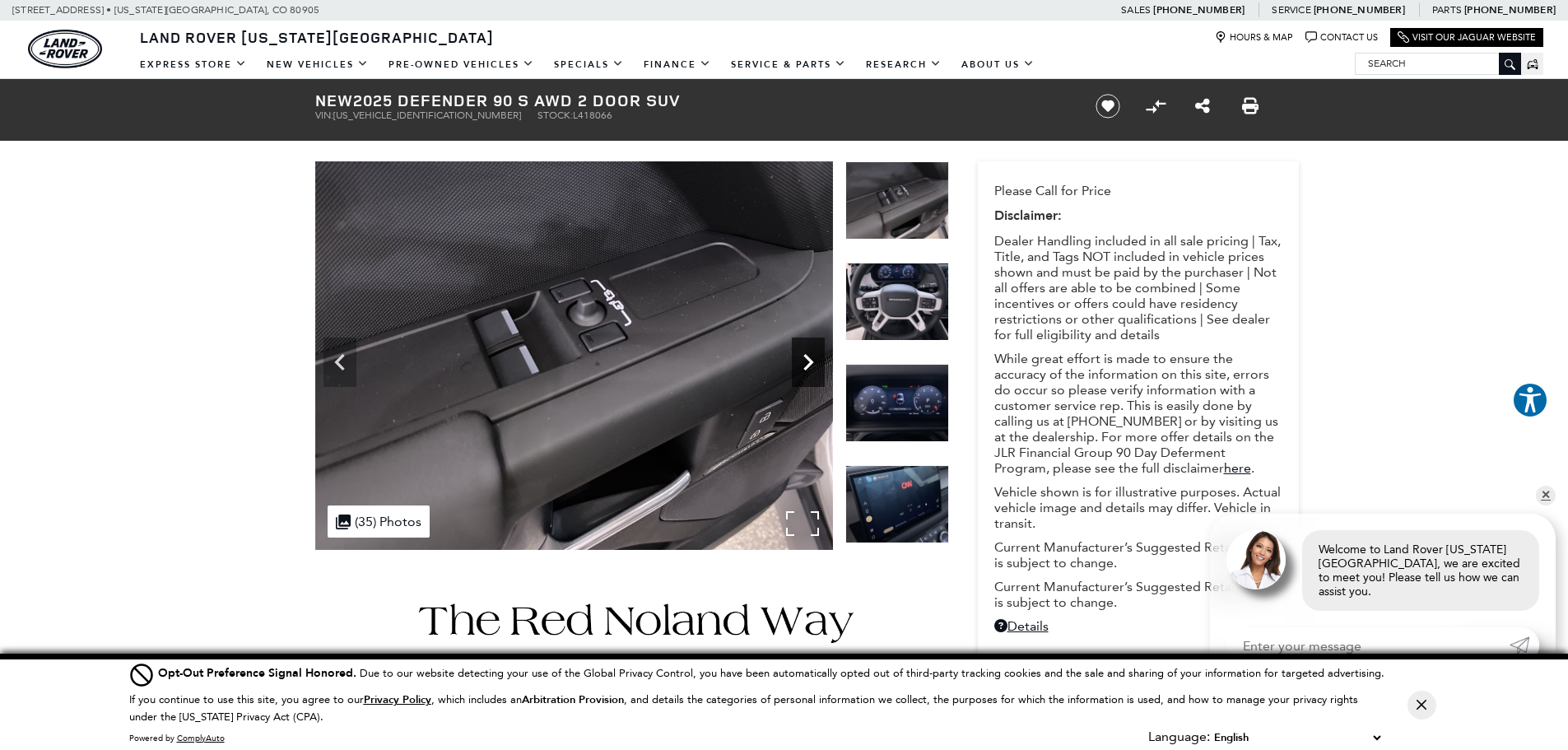
click at [810, 362] on icon "Next" at bounding box center [808, 361] width 10 height 17
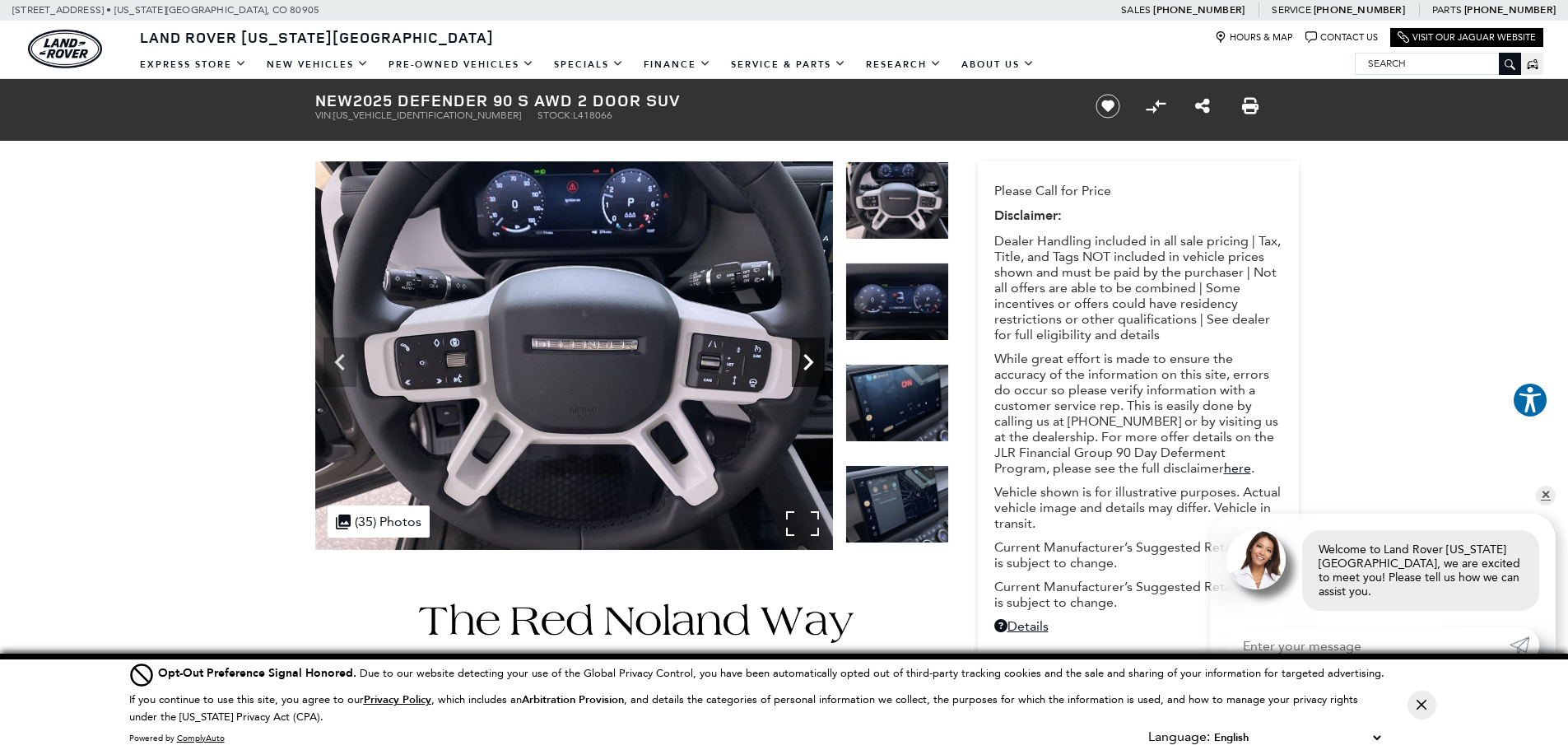
click at [810, 362] on icon "Next" at bounding box center [808, 361] width 10 height 17
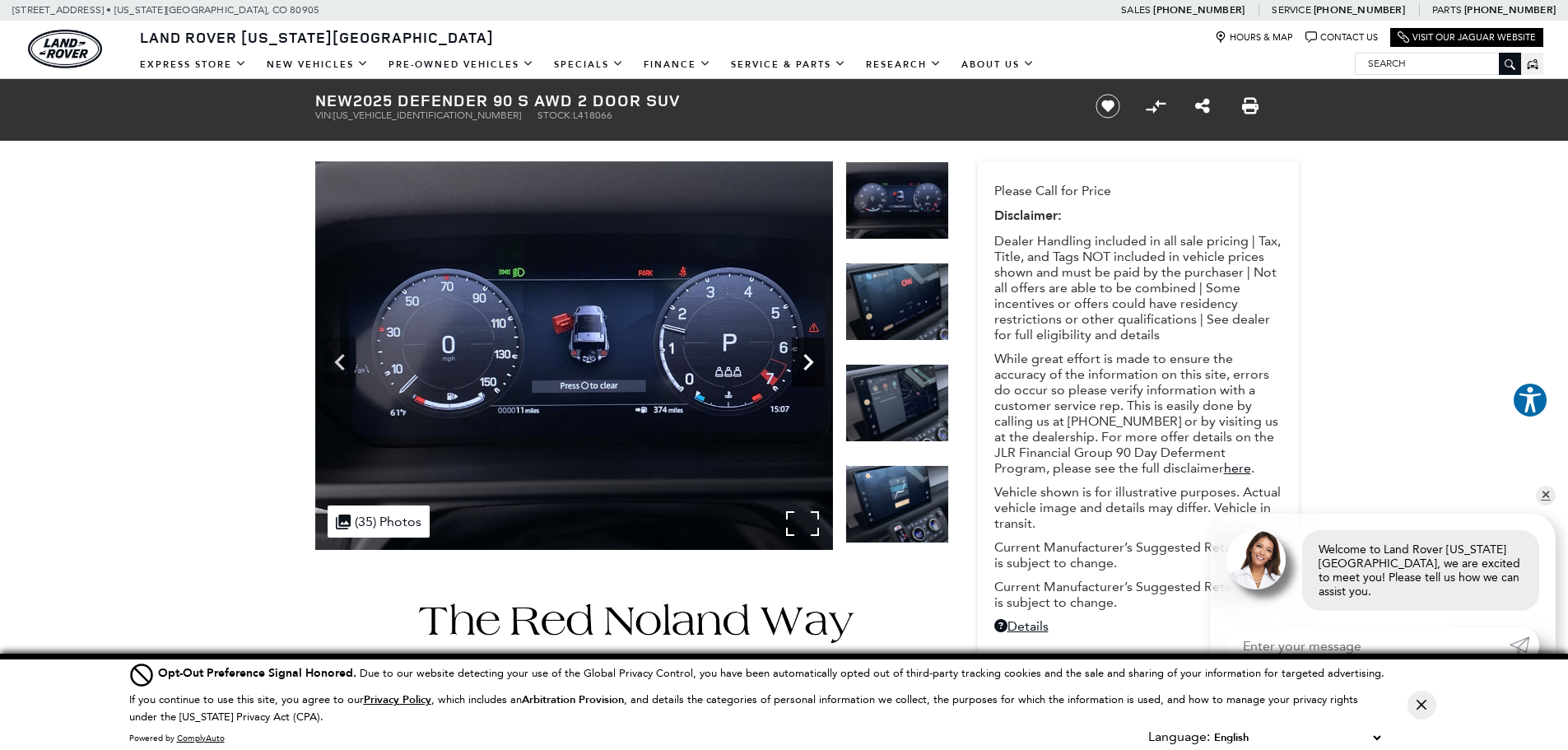
click at [810, 362] on icon "Next" at bounding box center [808, 361] width 10 height 17
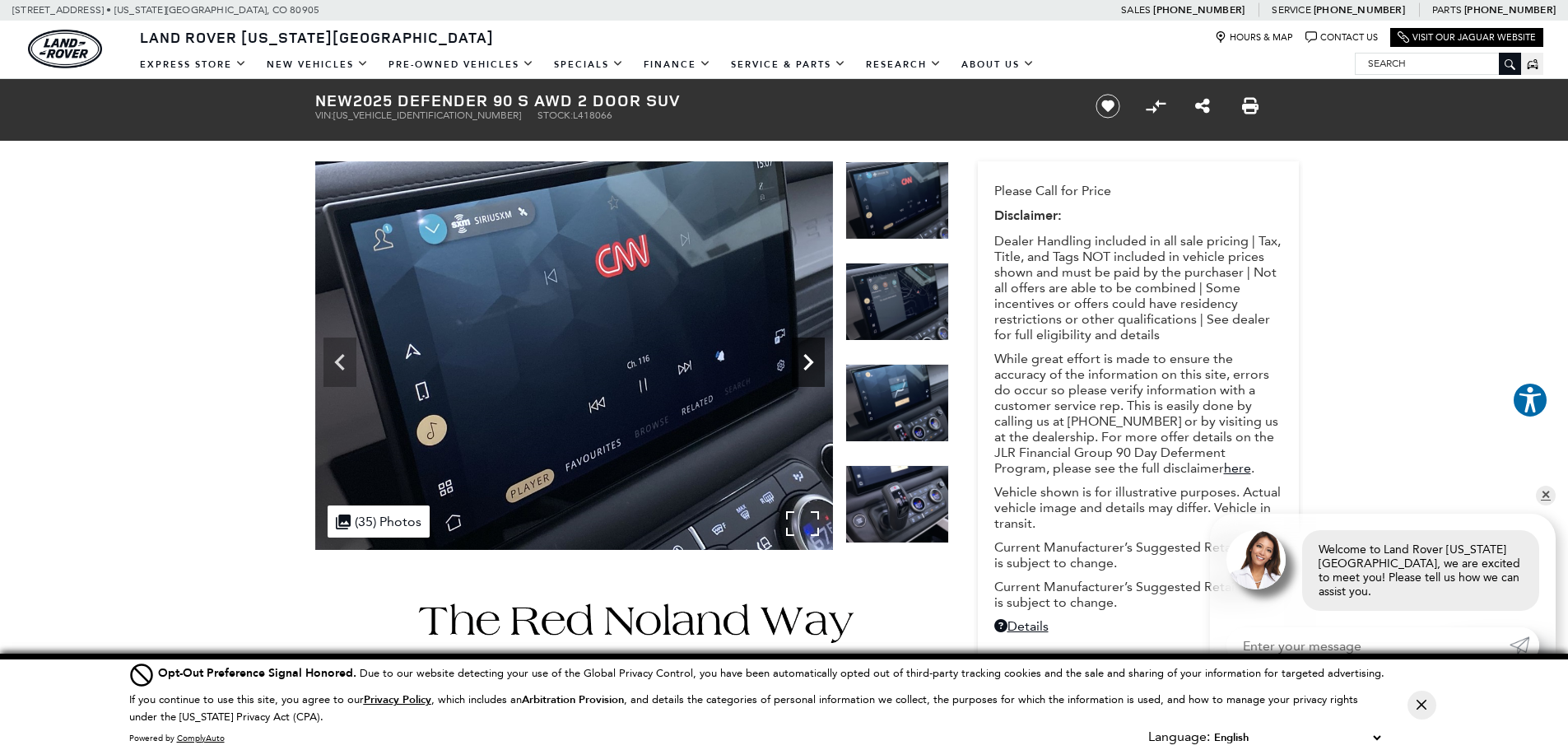
click at [810, 362] on icon "Next" at bounding box center [808, 361] width 10 height 17
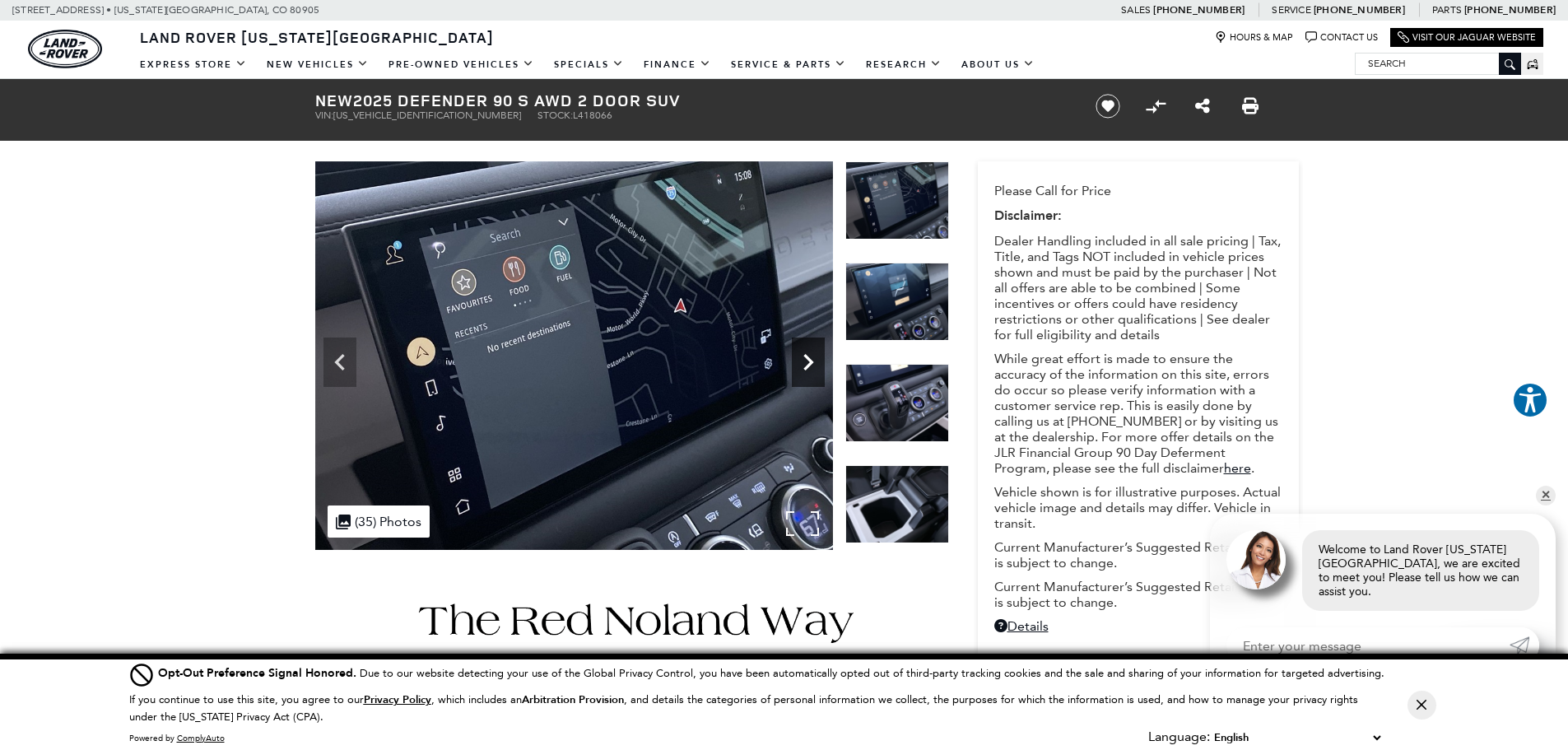
click at [810, 362] on icon "Next" at bounding box center [808, 361] width 10 height 17
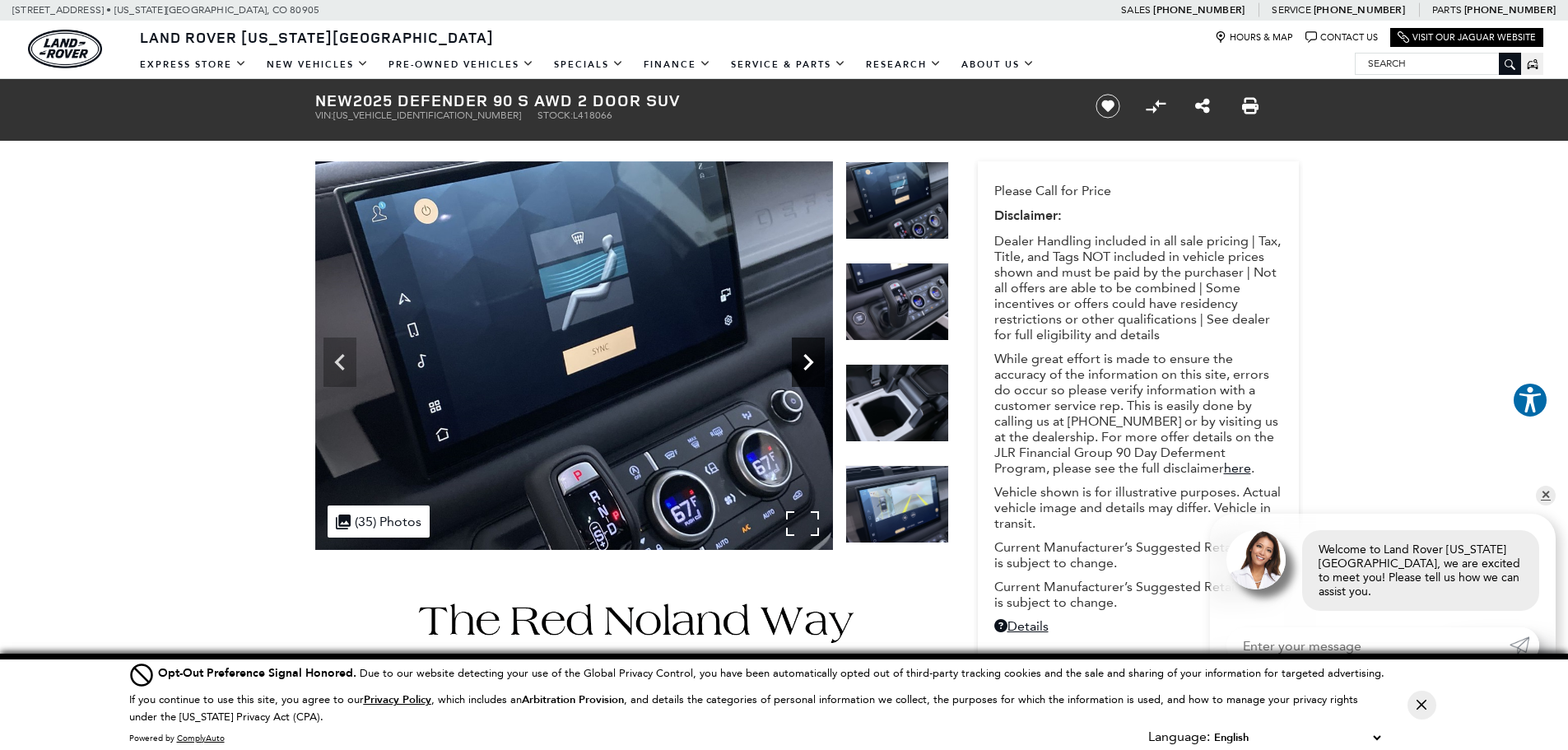
click at [810, 362] on icon "Next" at bounding box center [808, 361] width 10 height 17
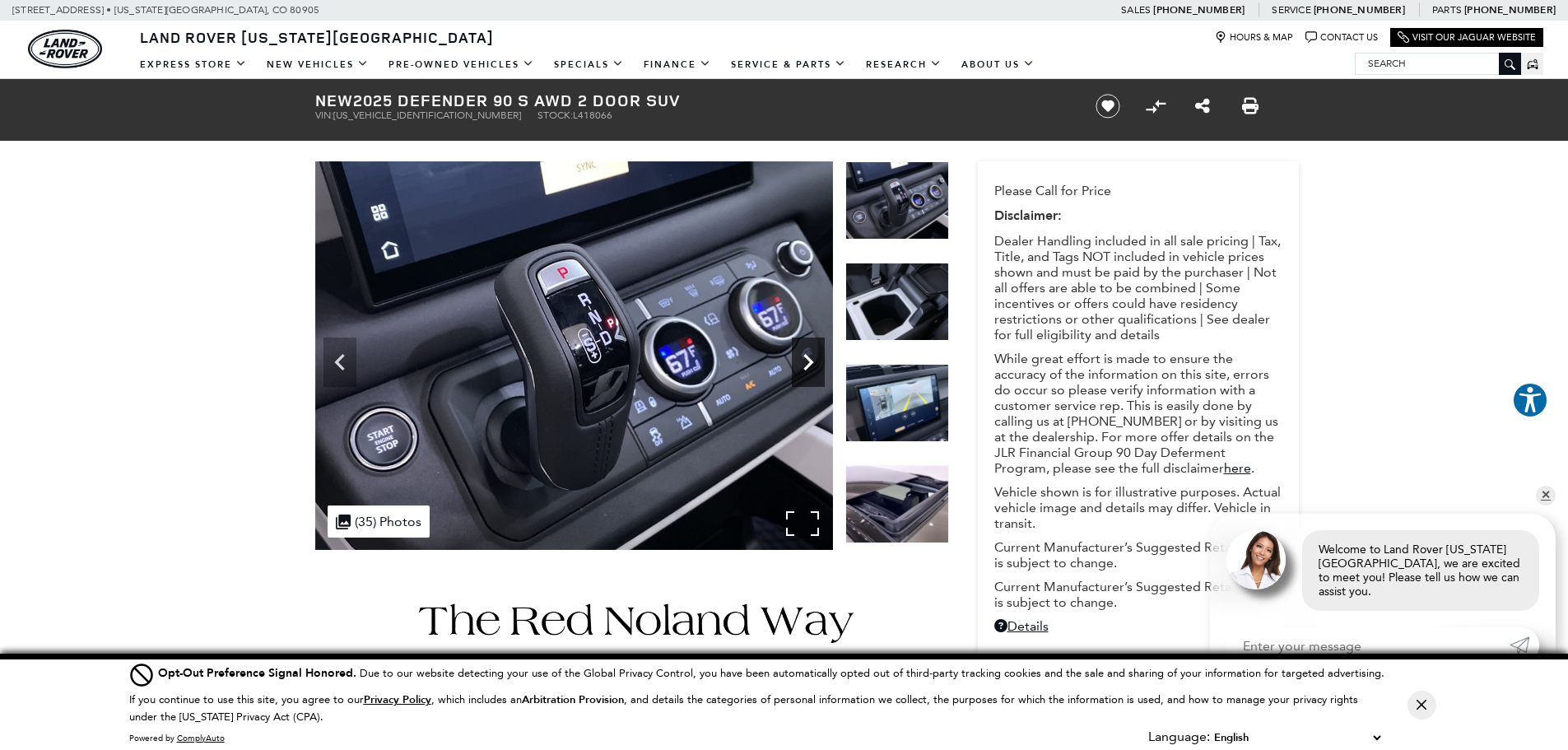
click at [810, 362] on icon "Next" at bounding box center [808, 361] width 10 height 17
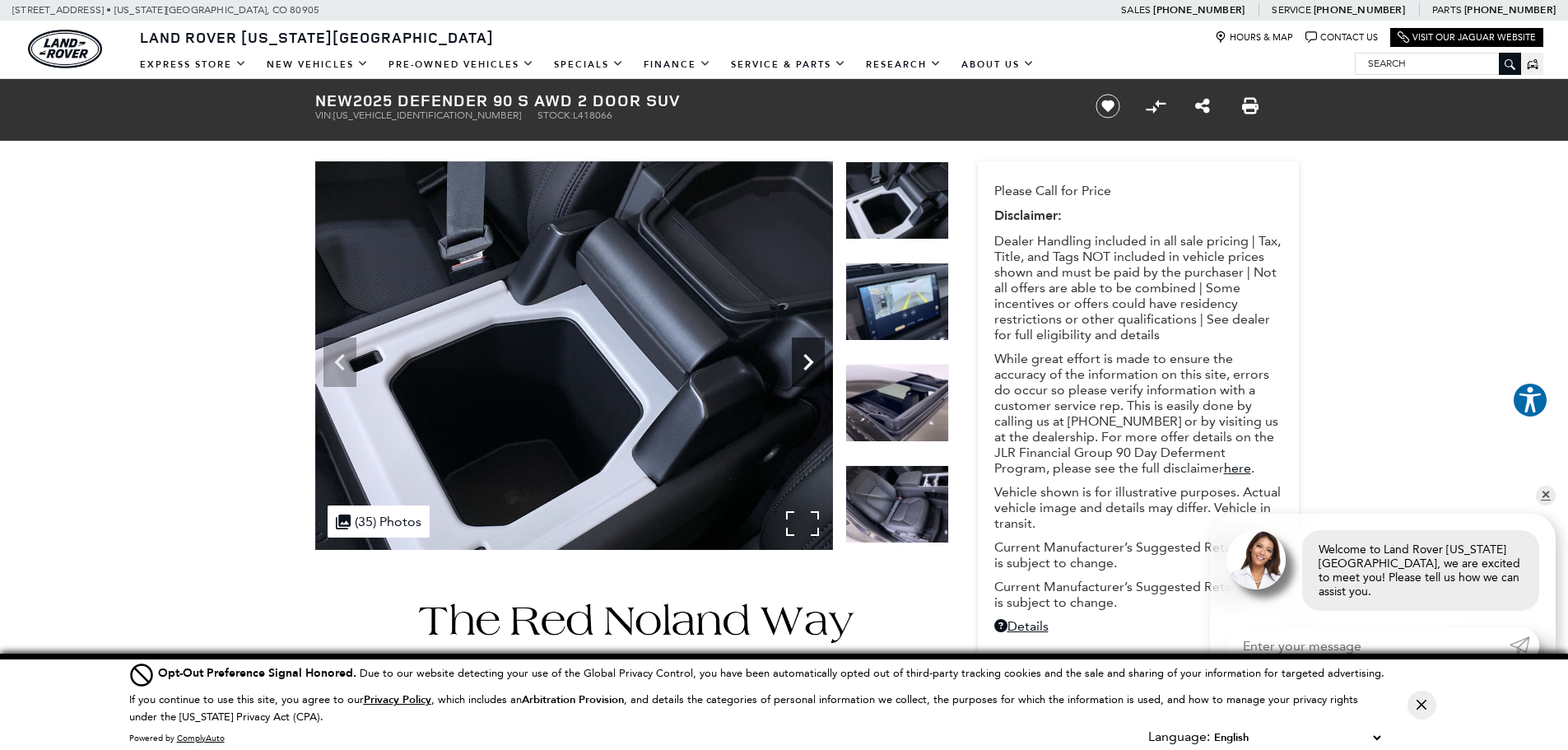
click at [810, 362] on icon "Next" at bounding box center [808, 361] width 10 height 17
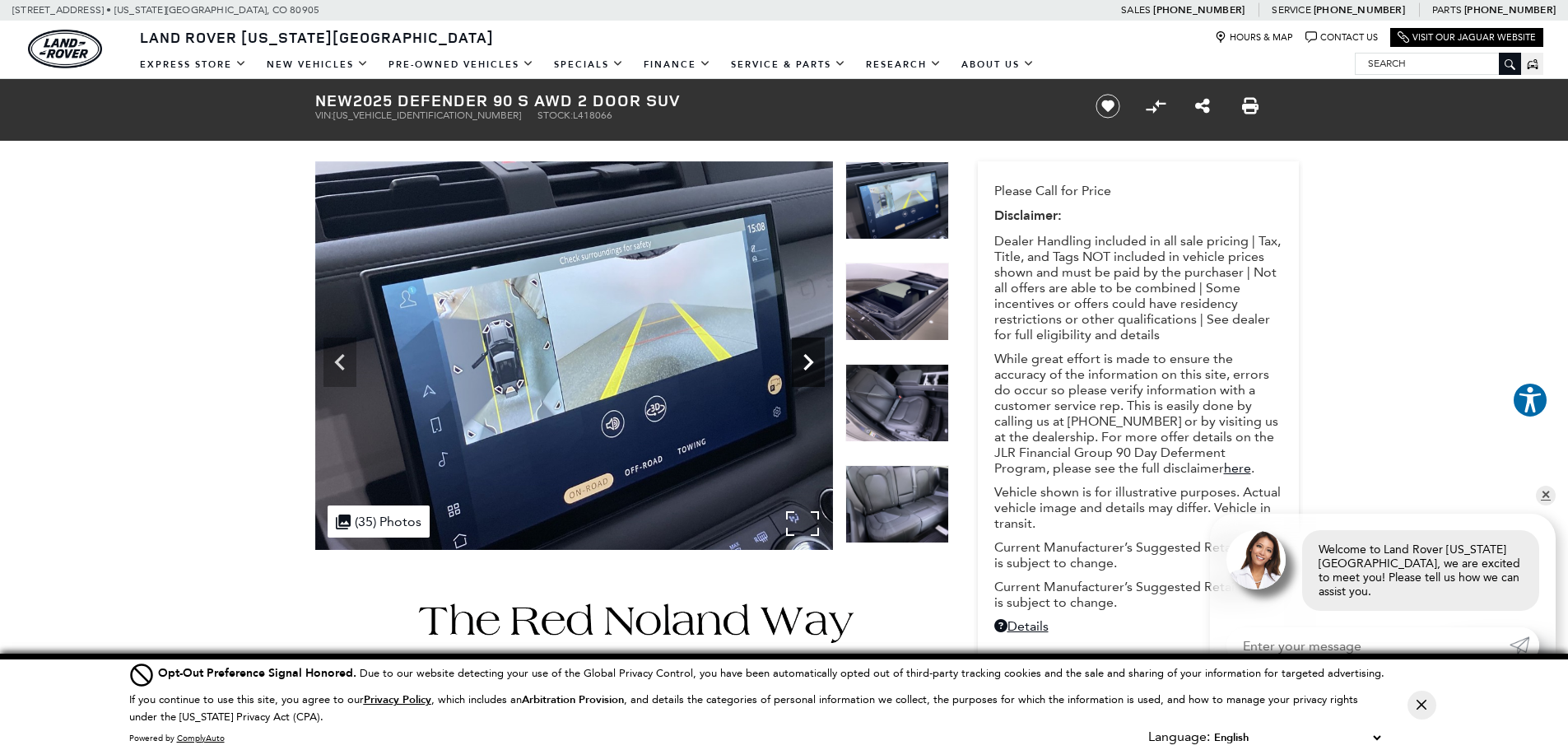
click at [810, 362] on icon "Next" at bounding box center [808, 361] width 10 height 17
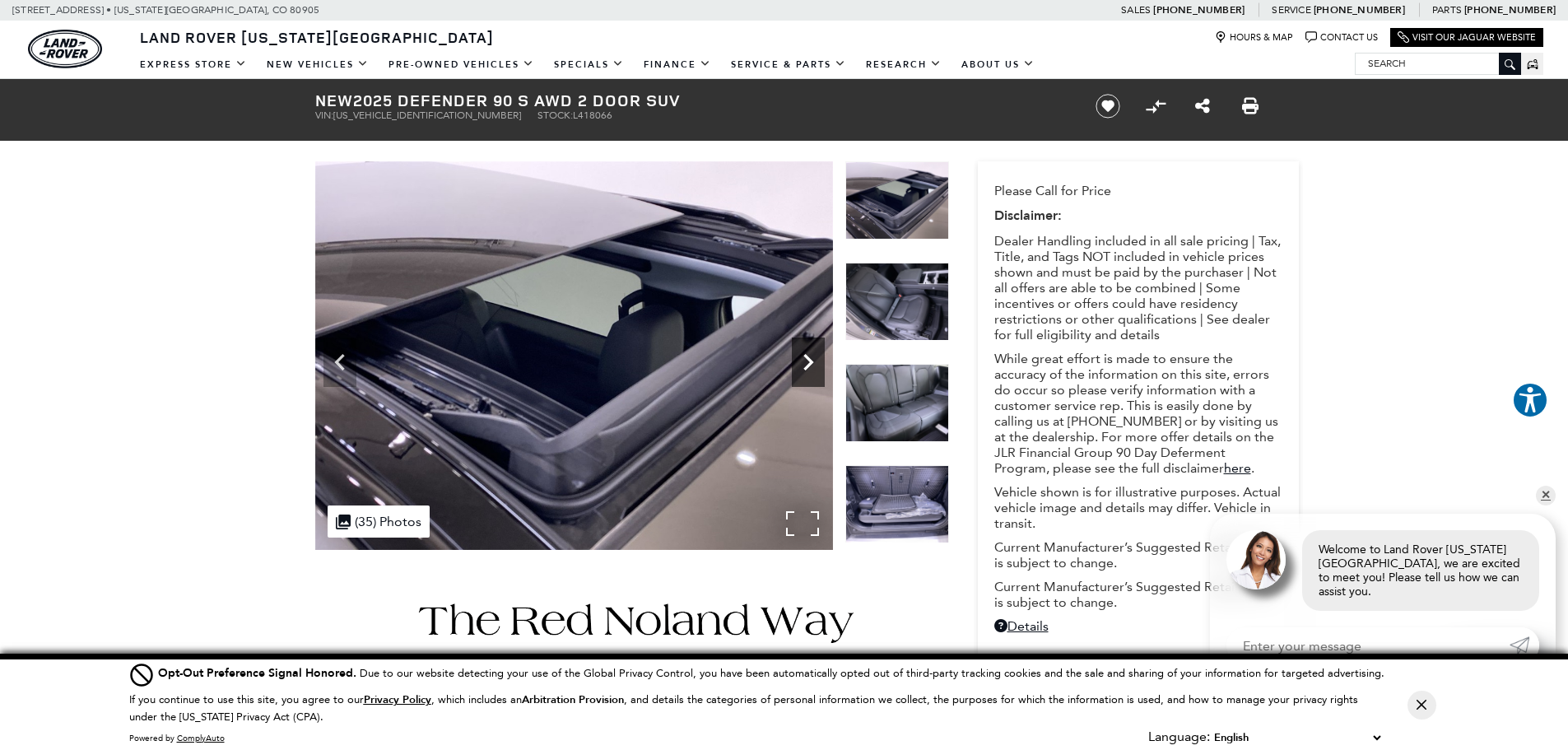
click at [810, 362] on icon "Next" at bounding box center [808, 361] width 10 height 17
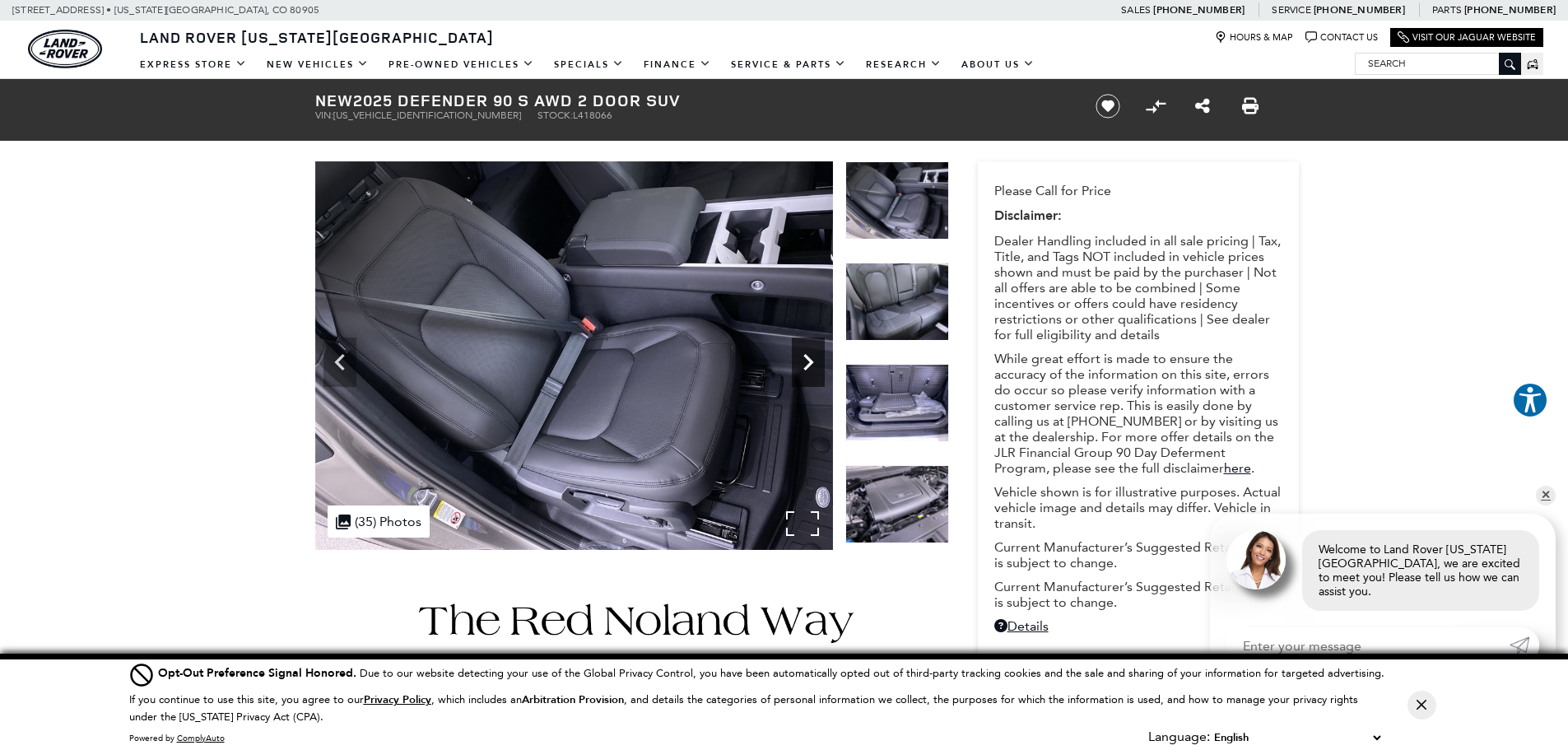
click at [810, 362] on icon "Next" at bounding box center [808, 361] width 10 height 17
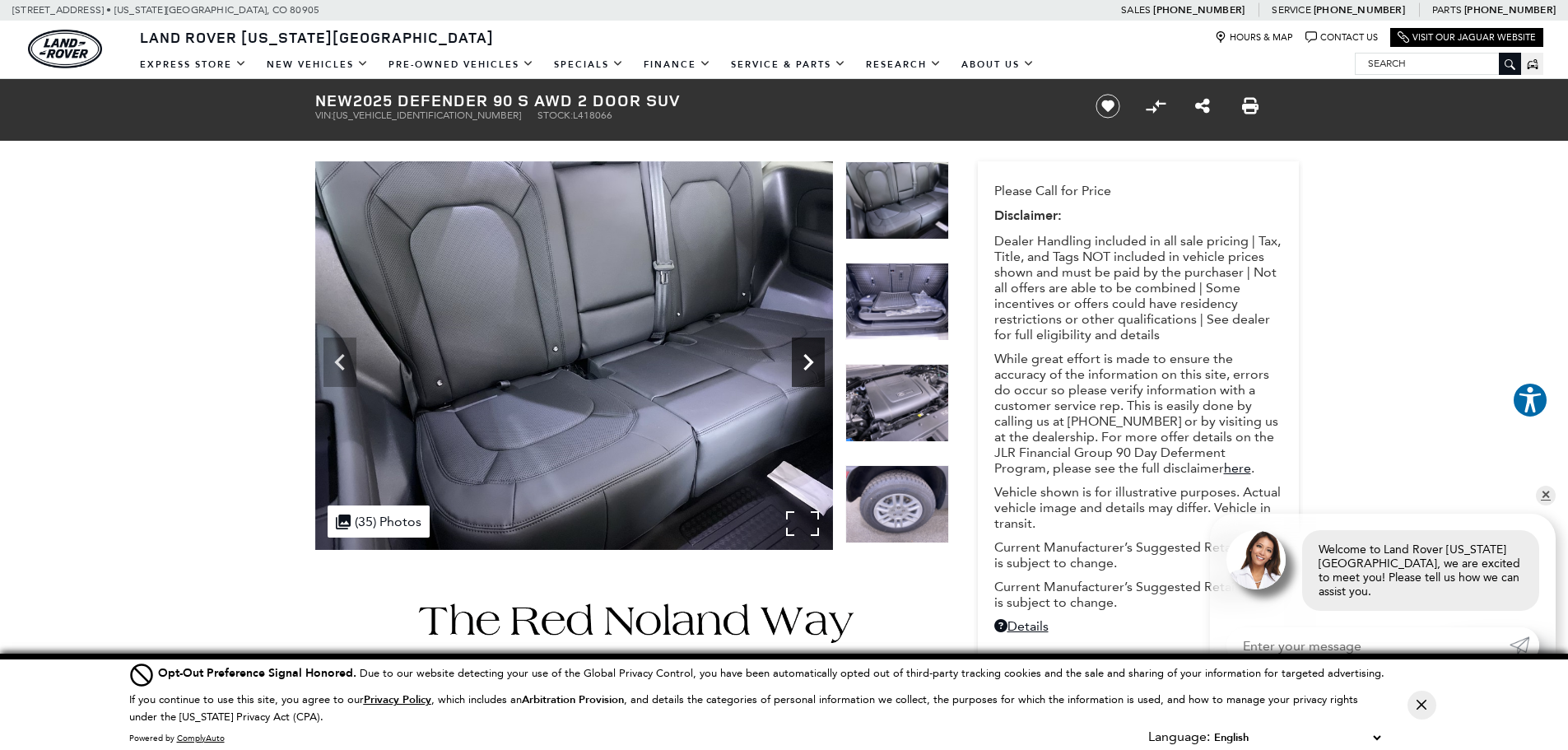
click at [810, 362] on icon "Next" at bounding box center [808, 361] width 10 height 17
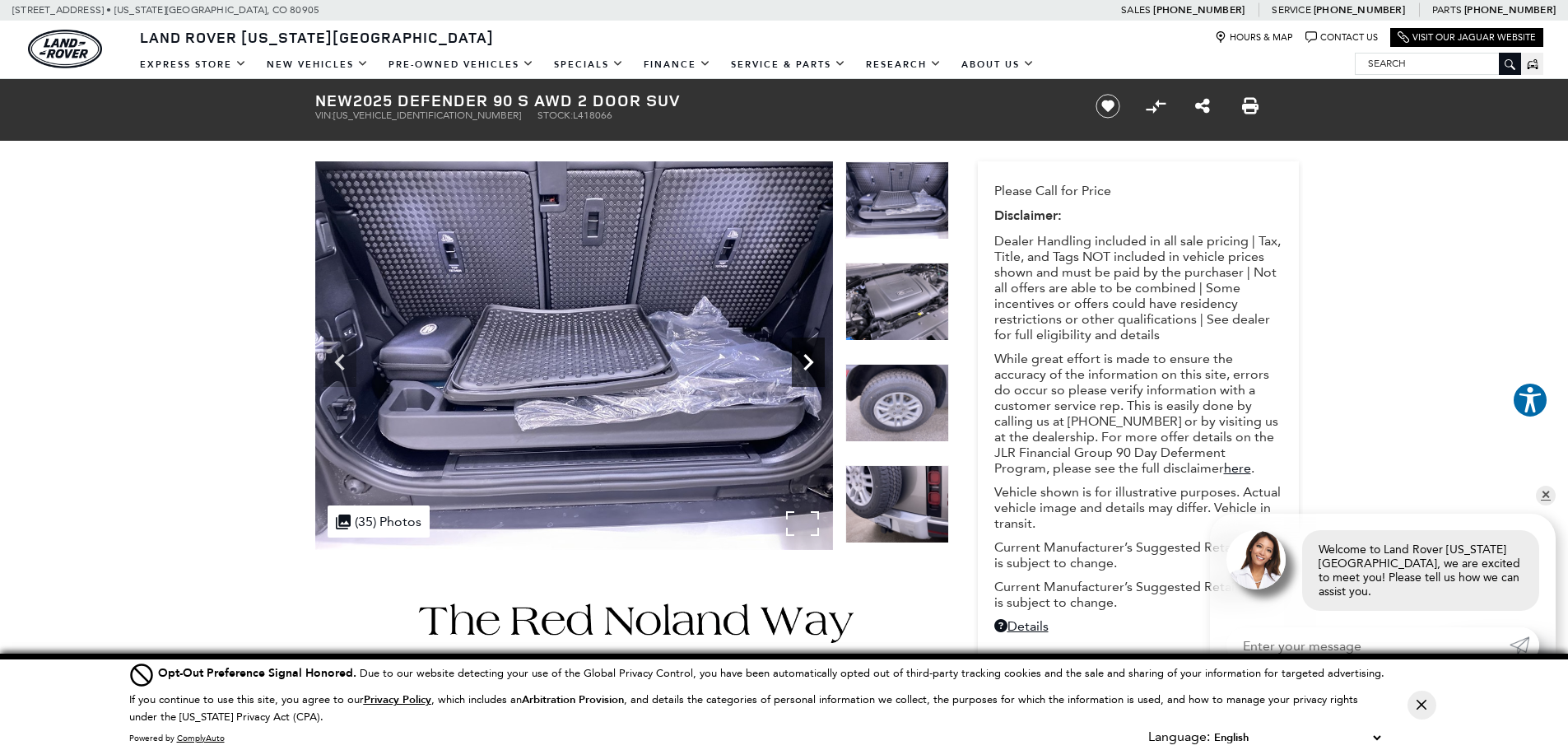
click at [810, 362] on icon "Next" at bounding box center [808, 361] width 10 height 17
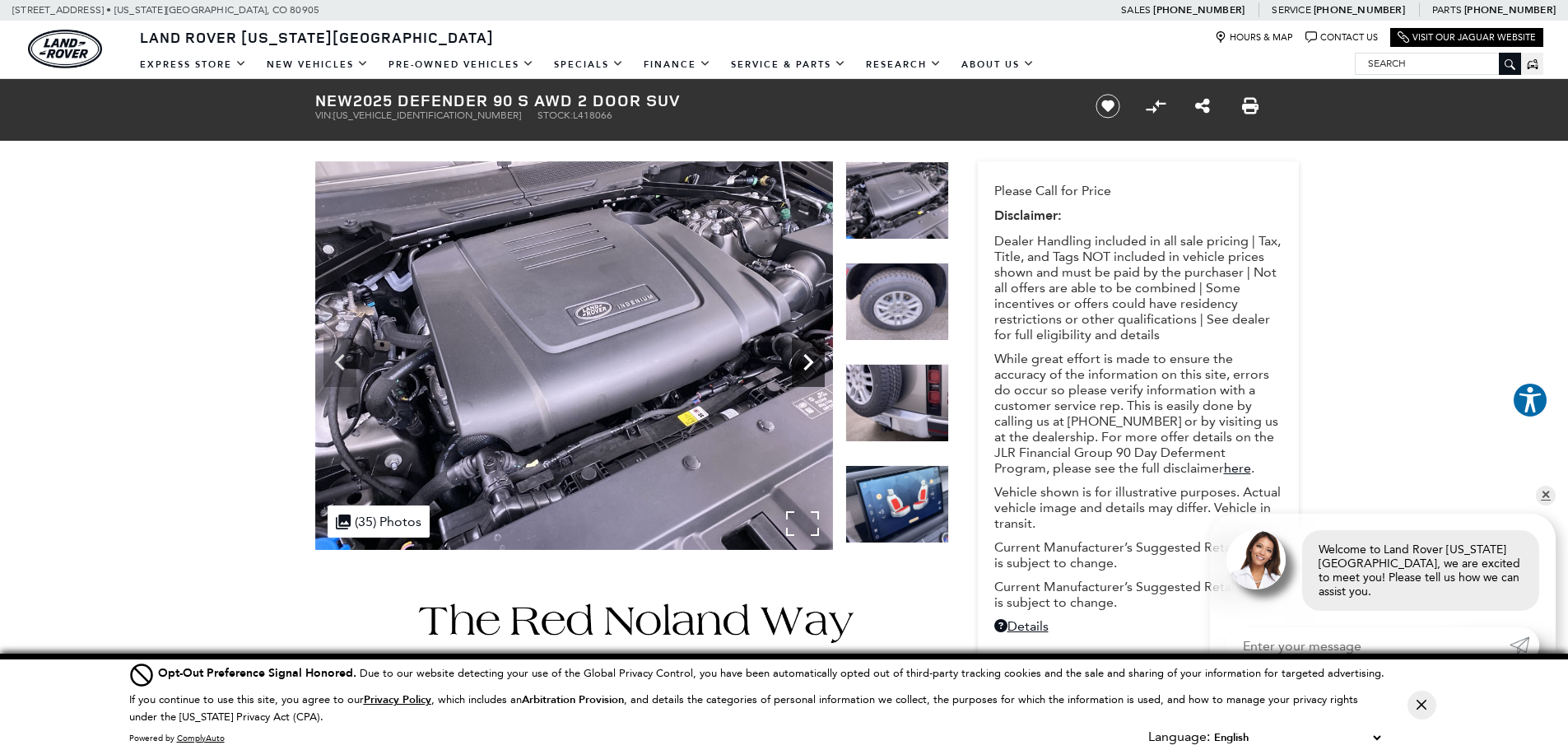
click at [810, 362] on icon "Next" at bounding box center [808, 361] width 10 height 17
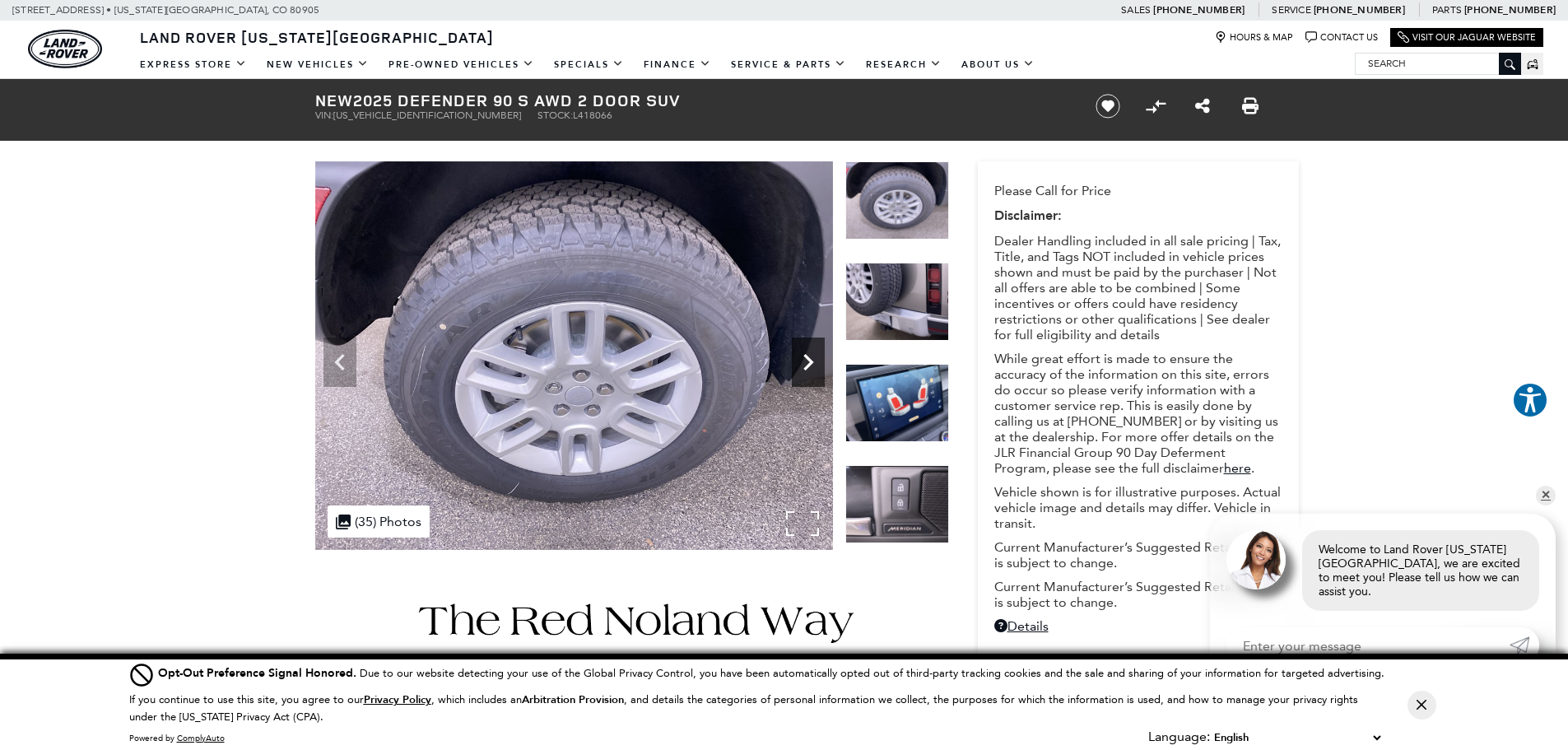
click at [810, 362] on icon "Next" at bounding box center [808, 361] width 10 height 17
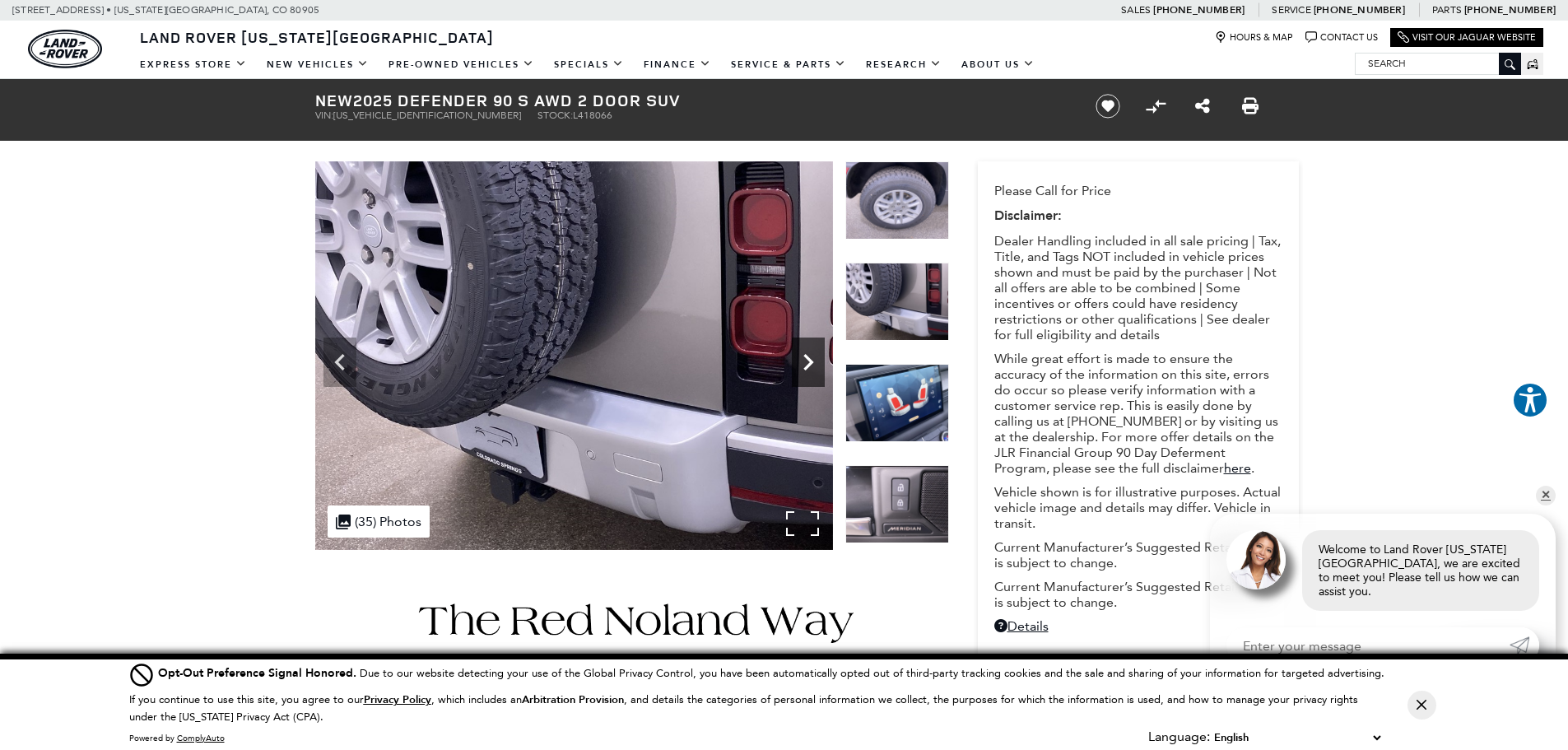
click at [810, 362] on icon "Next" at bounding box center [808, 361] width 10 height 17
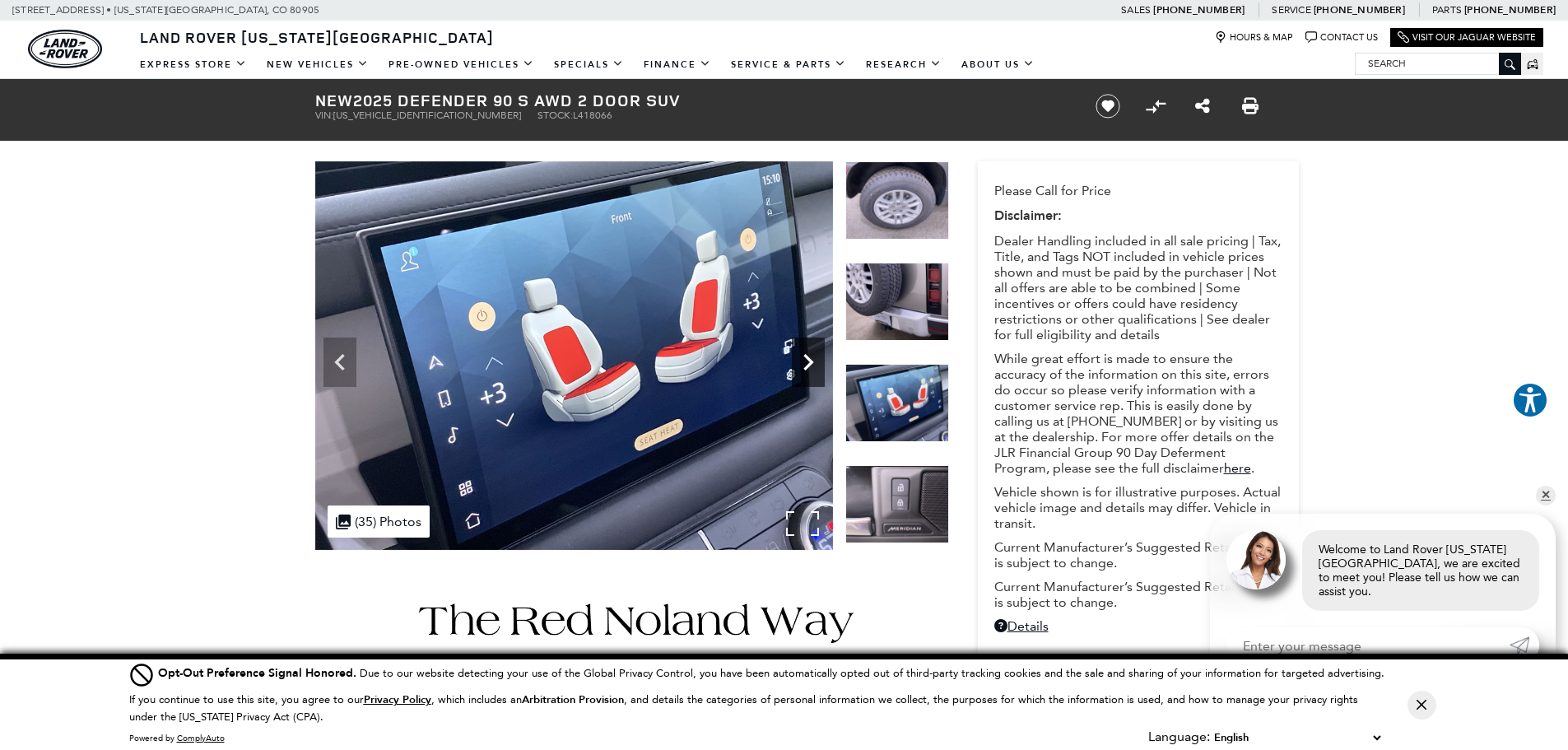
click at [810, 362] on icon "Next" at bounding box center [808, 361] width 10 height 17
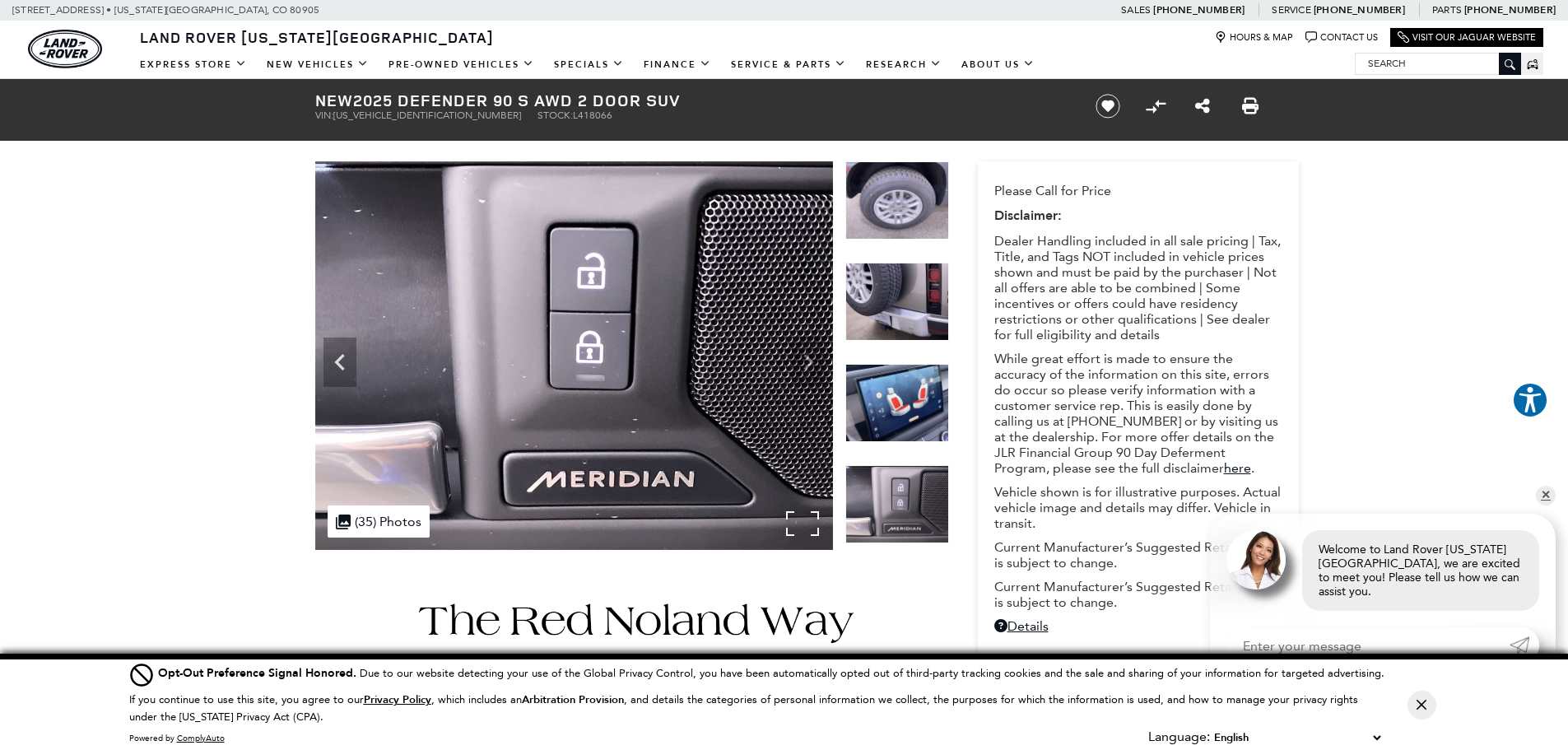
click at [810, 362] on img at bounding box center [574, 355] width 517 height 389
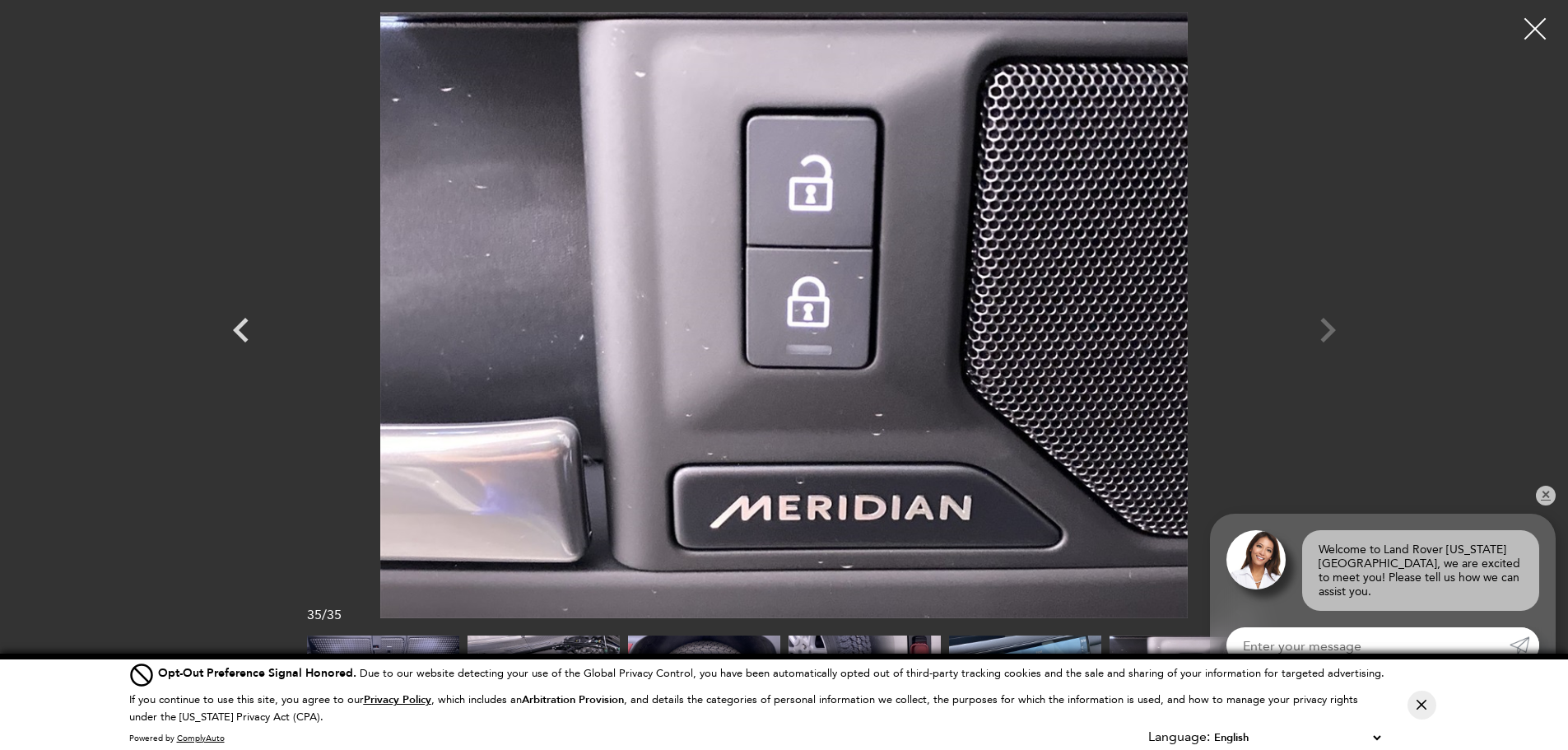
click at [1533, 28] on div at bounding box center [1536, 30] width 44 height 44
